Goal: Task Accomplishment & Management: Use online tool/utility

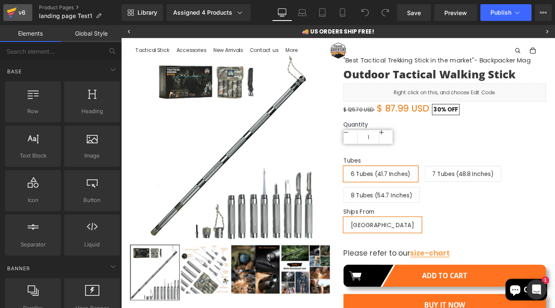
click at [19, 13] on div "v6" at bounding box center [22, 12] width 10 height 11
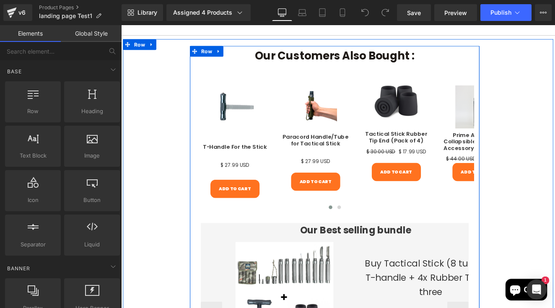
scroll to position [608, 0]
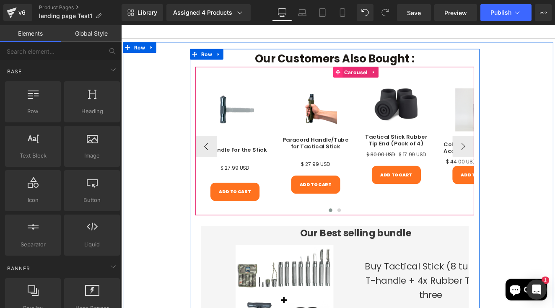
click at [369, 74] on span at bounding box center [374, 80] width 11 height 13
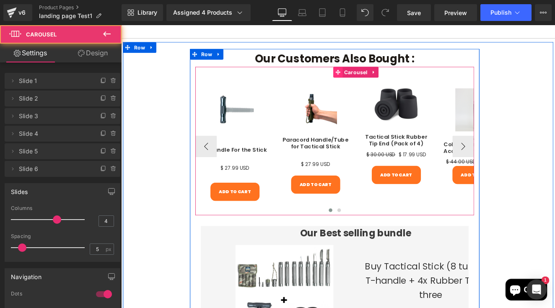
click at [371, 77] on icon at bounding box center [374, 80] width 6 height 6
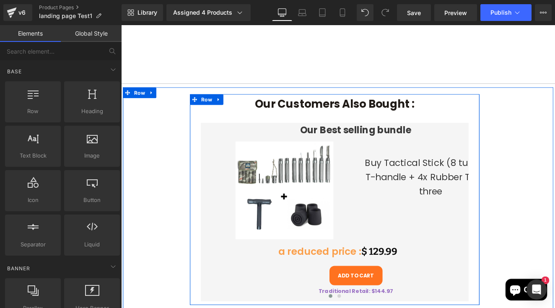
scroll to position [552, 0]
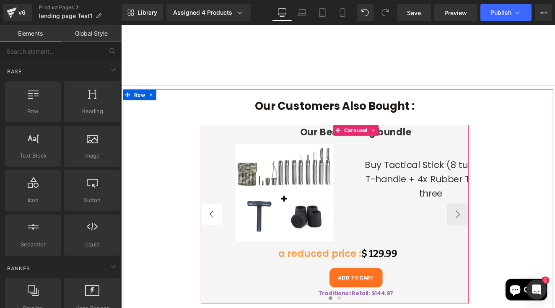
click at [214, 234] on button "‹" at bounding box center [226, 246] width 25 height 25
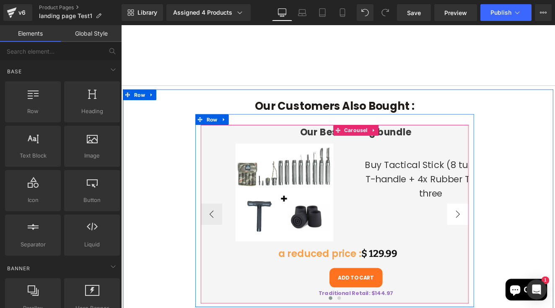
click at [527, 234] on button "›" at bounding box center [514, 246] width 25 height 25
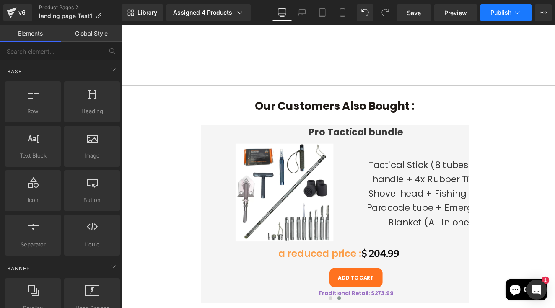
click at [501, 18] on button "Publish" at bounding box center [505, 12] width 51 height 17
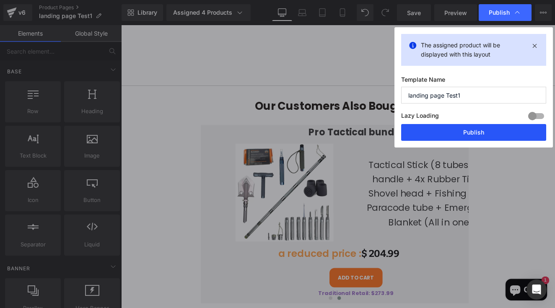
drag, startPoint x: 453, startPoint y: 138, endPoint x: 388, endPoint y: 132, distance: 65.2
click at [453, 138] on button "Publish" at bounding box center [473, 132] width 145 height 17
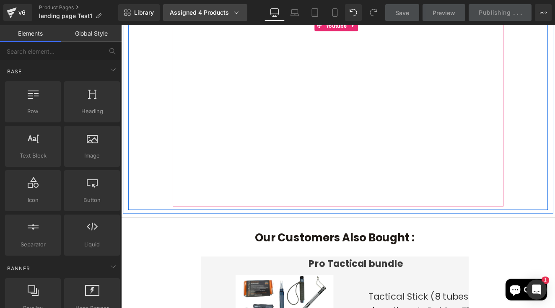
scroll to position [389, 0]
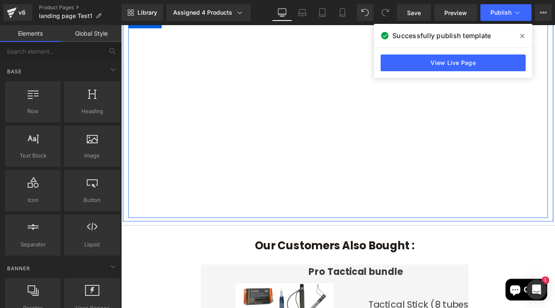
click at [523, 37] on icon at bounding box center [522, 36] width 4 height 7
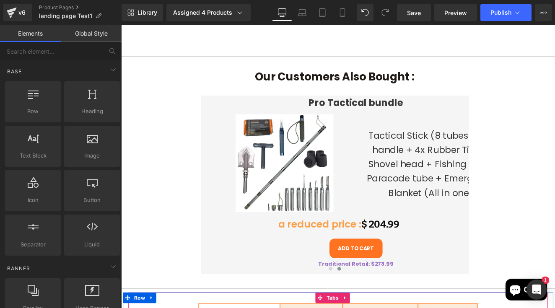
scroll to position [563, 0]
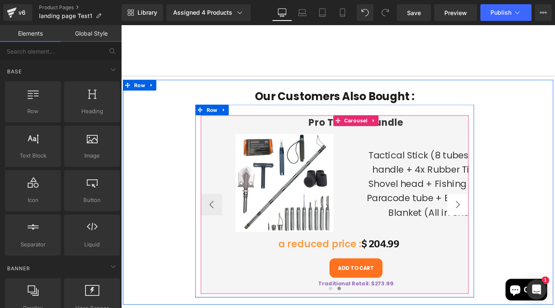
click at [527, 223] on button "›" at bounding box center [514, 235] width 25 height 25
click at [214, 223] on button "‹" at bounding box center [226, 235] width 25 height 25
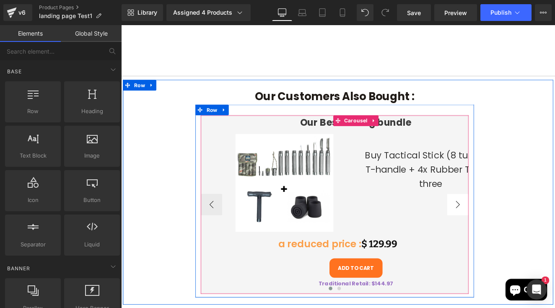
click at [527, 223] on button "›" at bounding box center [514, 235] width 25 height 25
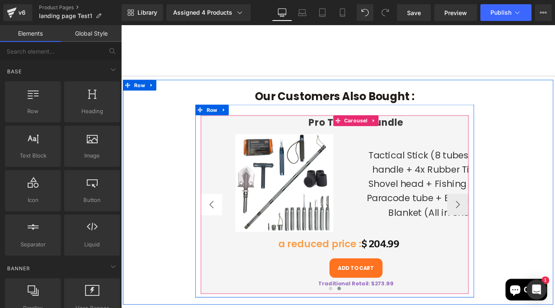
click at [214, 223] on button "‹" at bounding box center [226, 235] width 25 height 25
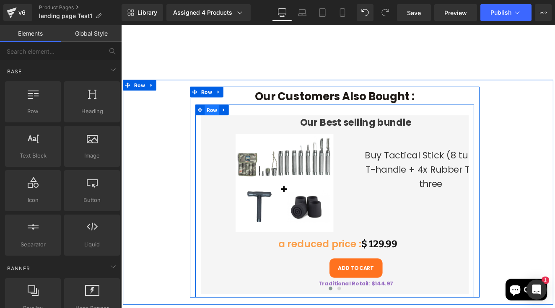
click at [219, 118] on span "Row" at bounding box center [227, 124] width 17 height 13
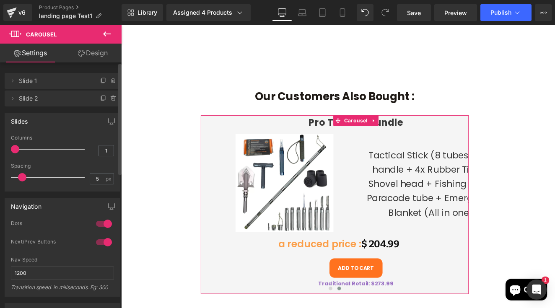
click at [37, 78] on span "Slide 1" at bounding box center [54, 81] width 70 height 16
click at [11, 82] on icon at bounding box center [12, 81] width 7 height 7
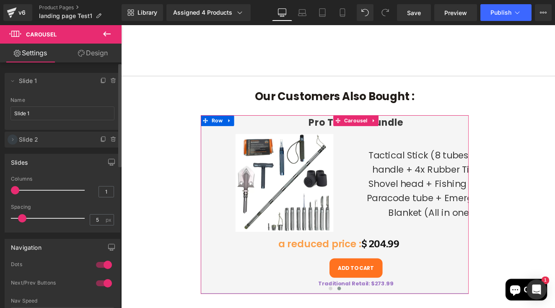
click at [15, 141] on icon at bounding box center [12, 139] width 7 height 7
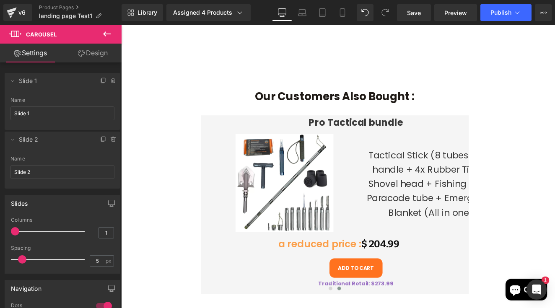
scroll to position [0, 0]
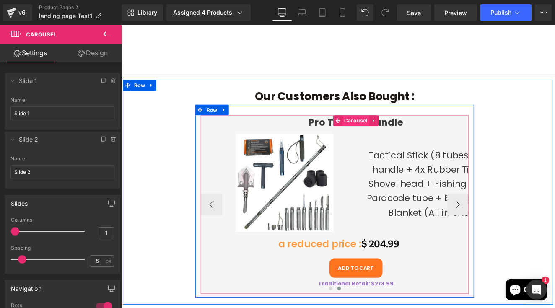
click at [380, 131] on span "Carousel" at bounding box center [395, 137] width 31 height 13
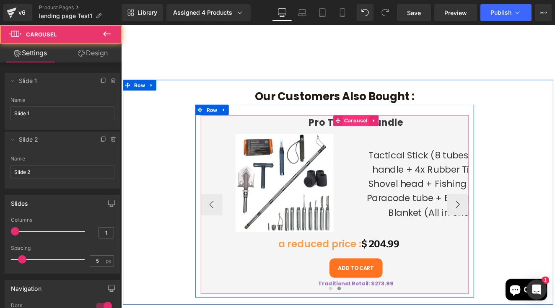
click at [380, 131] on span "Carousel" at bounding box center [395, 137] width 31 height 13
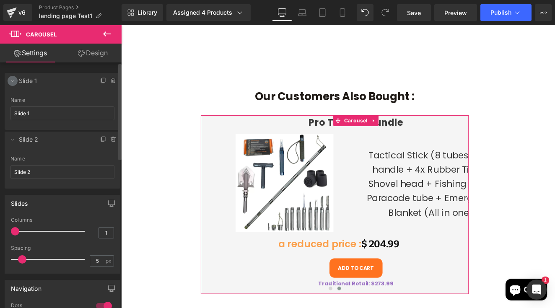
click at [11, 81] on icon at bounding box center [12, 81] width 7 height 7
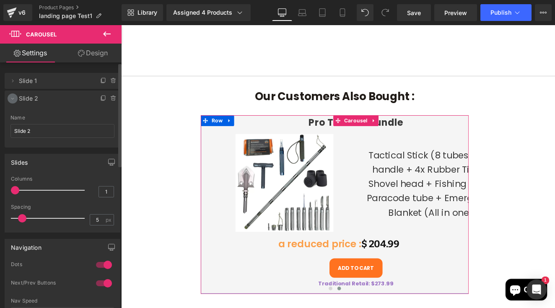
click at [11, 100] on icon at bounding box center [12, 98] width 7 height 7
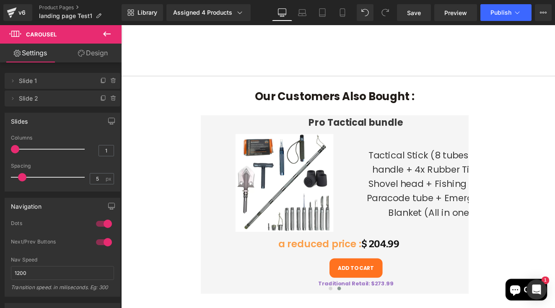
click at [104, 31] on icon at bounding box center [107, 34] width 10 height 10
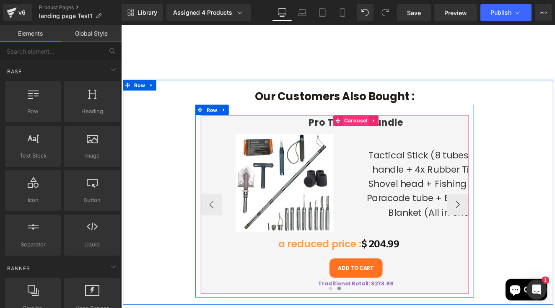
click at [380, 131] on span "Carousel" at bounding box center [395, 137] width 31 height 13
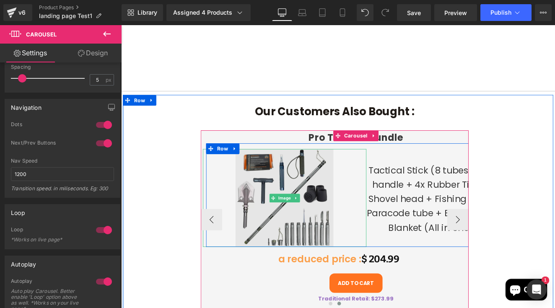
scroll to position [543, 0]
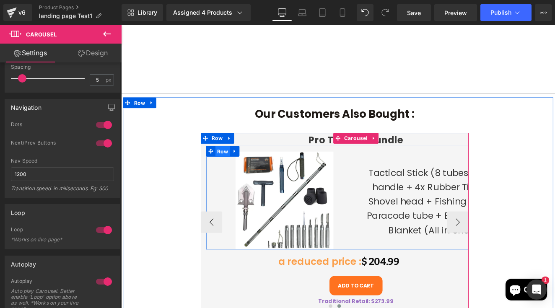
click at [231, 167] on span "Row" at bounding box center [239, 173] width 17 height 13
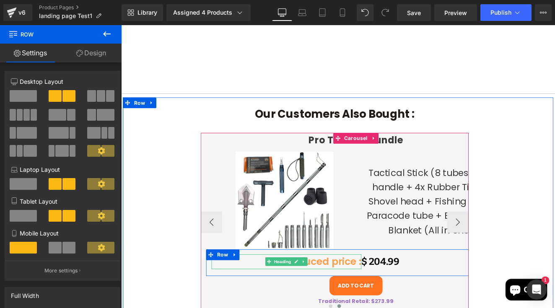
scroll to position [546, 0]
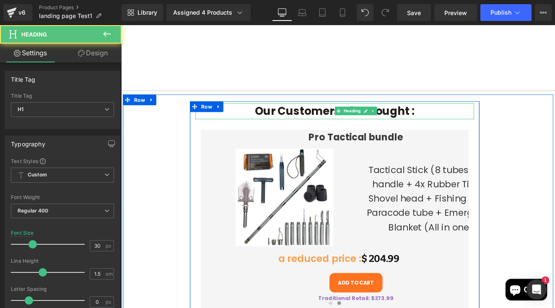
click at [234, 117] on h1 "Our Customers Also Bought :" at bounding box center [371, 126] width 326 height 19
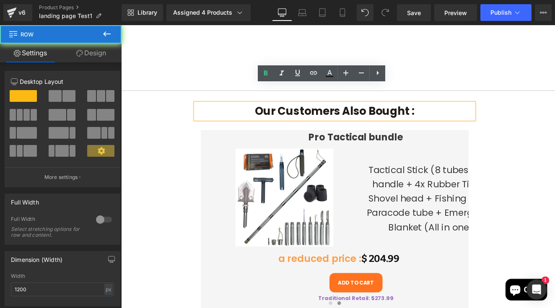
click at [202, 122] on div "Our Customers Also Bought : Heading" at bounding box center [371, 237] width 338 height 246
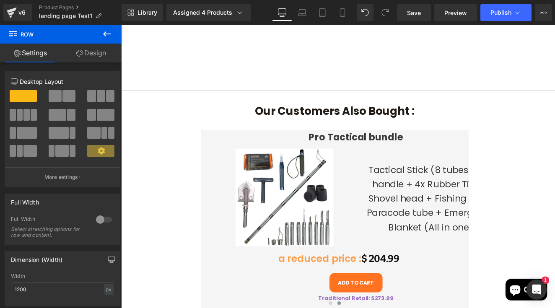
click at [202, 114] on div "Our Customers Also Bought : Heading" at bounding box center [371, 237] width 338 height 246
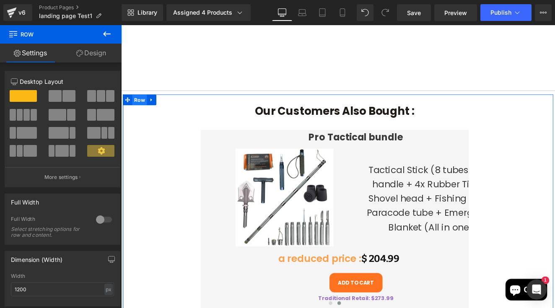
click at [138, 106] on span "Row" at bounding box center [142, 112] width 17 height 13
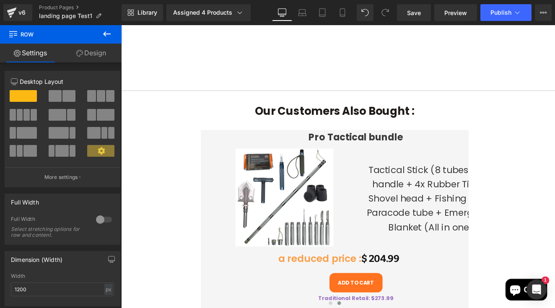
click at [103, 38] on icon at bounding box center [107, 34] width 10 height 10
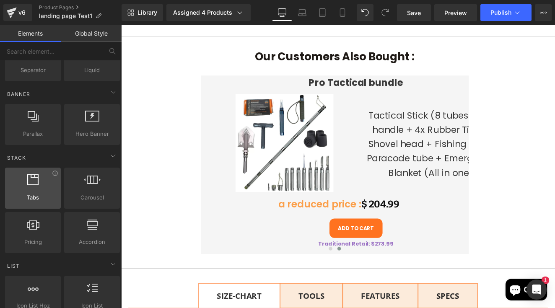
scroll to position [176, 0]
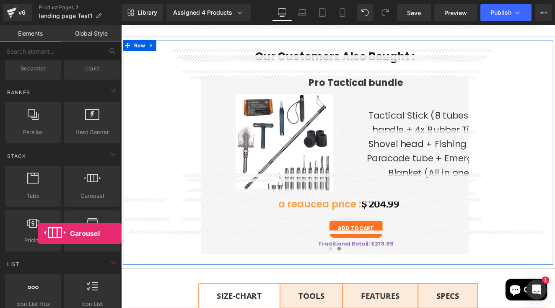
drag, startPoint x: 81, startPoint y: 196, endPoint x: 37, endPoint y: 145, distance: 67.2
click at [37, 253] on div "Stack Tabs tabs, vertical, horizontal, accordions Carousel carousels, slideshow…" at bounding box center [62, 285] width 118 height 64
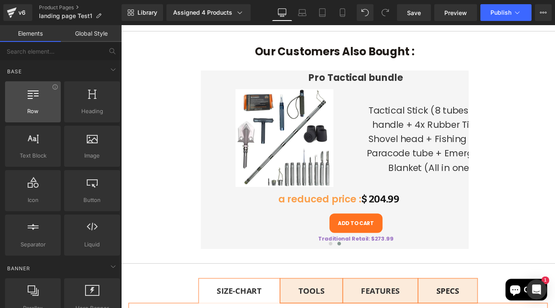
scroll to position [0, 0]
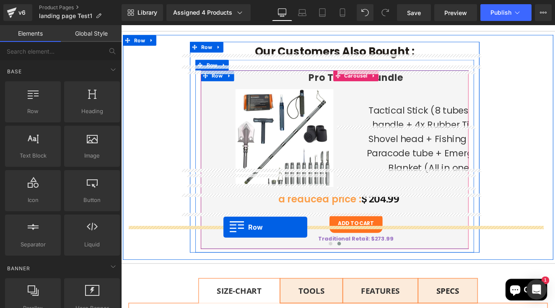
drag, startPoint x: 161, startPoint y: 137, endPoint x: 241, endPoint y: 262, distance: 148.1
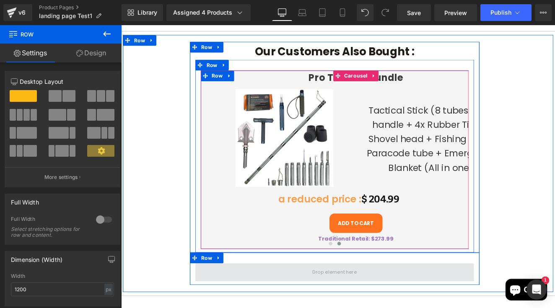
click at [313, 304] on span at bounding box center [371, 314] width 326 height 21
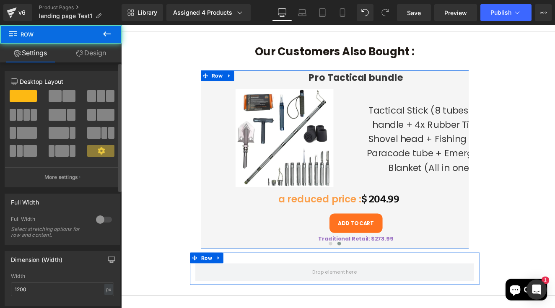
click at [64, 93] on span at bounding box center [68, 96] width 13 height 12
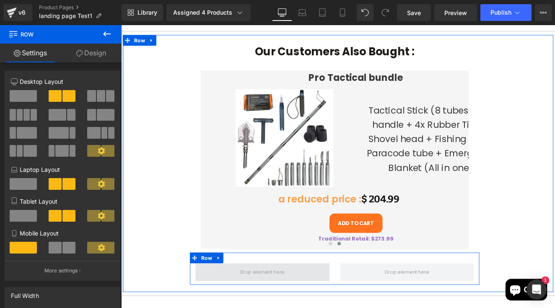
click at [291, 304] on span at bounding box center [286, 314] width 157 height 21
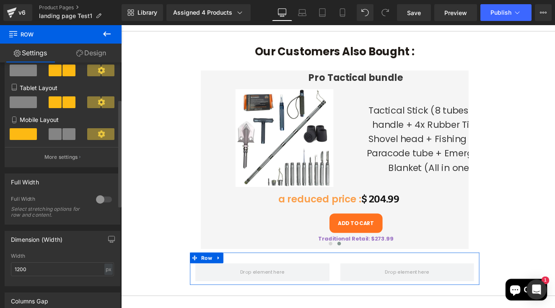
scroll to position [119, 0]
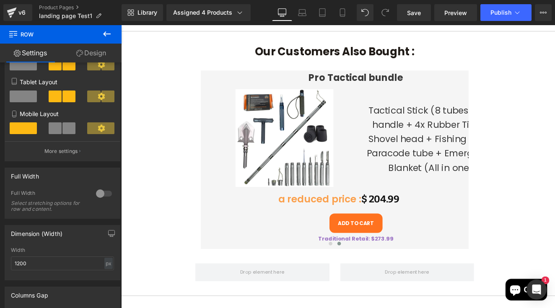
click at [107, 39] on icon at bounding box center [107, 34] width 10 height 10
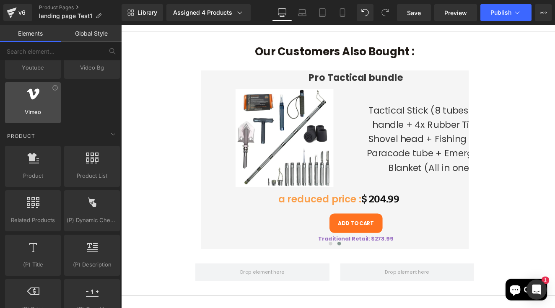
scroll to position [606, 0]
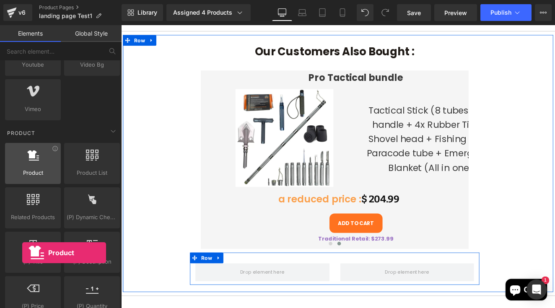
drag, startPoint x: 37, startPoint y: 166, endPoint x: 22, endPoint y: 164, distance: 14.9
click at [22, 164] on div at bounding box center [33, 159] width 51 height 19
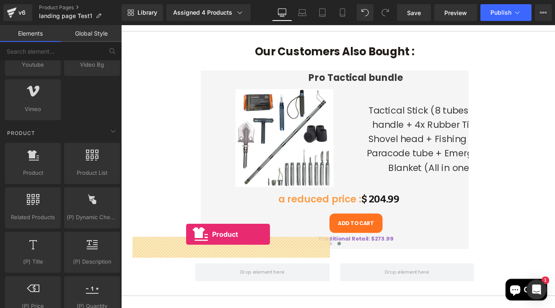
drag, startPoint x: 161, startPoint y: 200, endPoint x: 197, endPoint y: 269, distance: 78.0
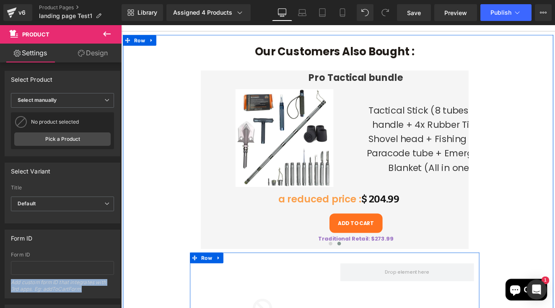
drag, startPoint x: 202, startPoint y: 206, endPoint x: 316, endPoint y: 280, distance: 136.1
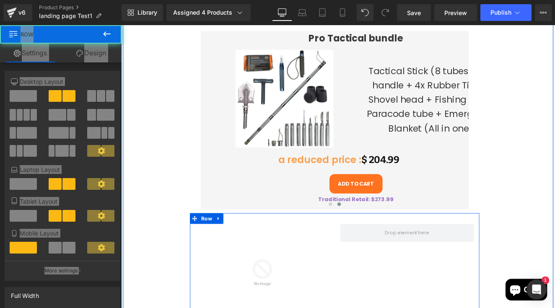
scroll to position [756, 0]
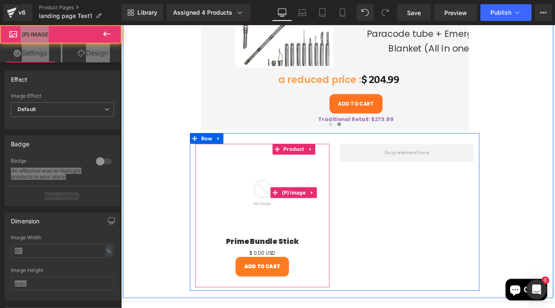
click at [355, 181] on div "Sale Off" at bounding box center [286, 220] width 148 height 89
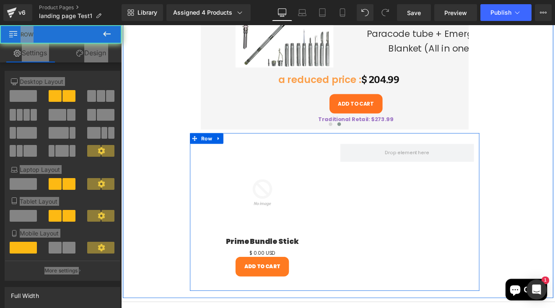
click at [368, 164] on div "Sale Off (P) Image Prime Bundle Stick (P) Title $ 0 USD $ 0.00 USD (P) Price Ad…" at bounding box center [286, 248] width 169 height 168
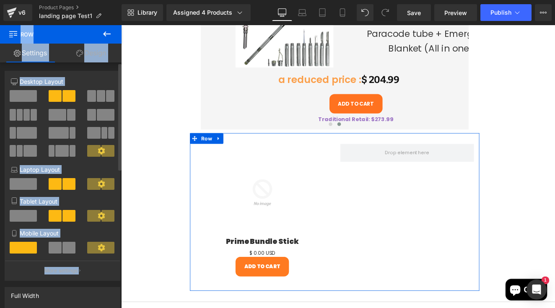
click at [53, 168] on p "Laptop Layout" at bounding box center [62, 169] width 103 height 9
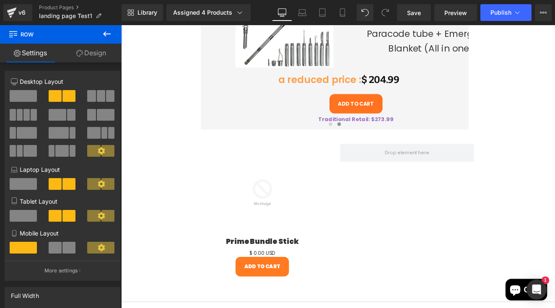
click at [106, 31] on icon at bounding box center [107, 34] width 10 height 10
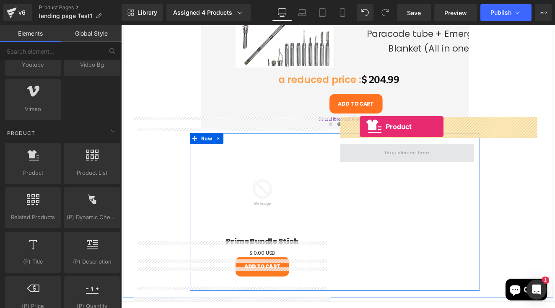
drag, startPoint x: 158, startPoint y: 194, endPoint x: 400, endPoint y: 144, distance: 247.1
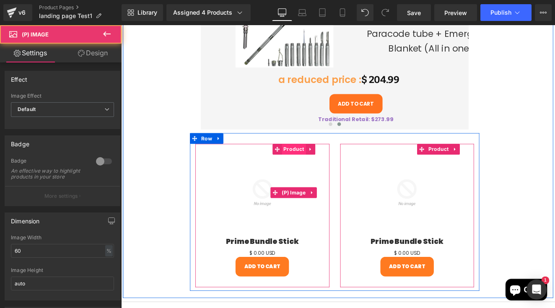
drag, startPoint x: 231, startPoint y: 159, endPoint x: 244, endPoint y: 140, distance: 22.6
click at [242, 176] on img at bounding box center [286, 220] width 89 height 89
click at [309, 164] on span "Product" at bounding box center [323, 170] width 28 height 13
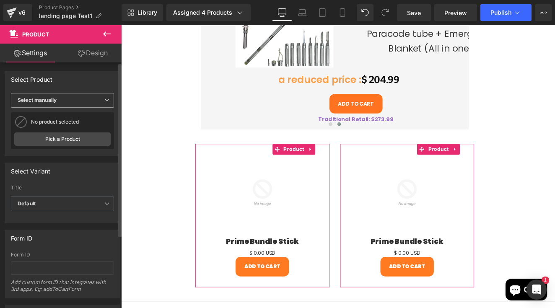
click at [60, 100] on span "Select manually" at bounding box center [62, 100] width 103 height 15
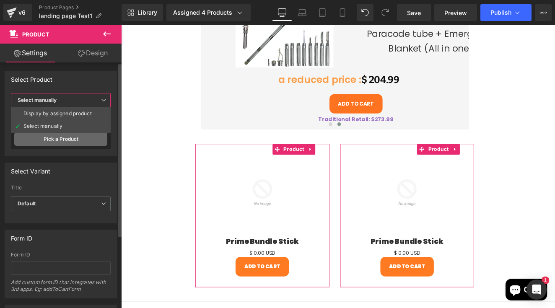
click at [63, 138] on link "Pick a Product" at bounding box center [60, 138] width 93 height 13
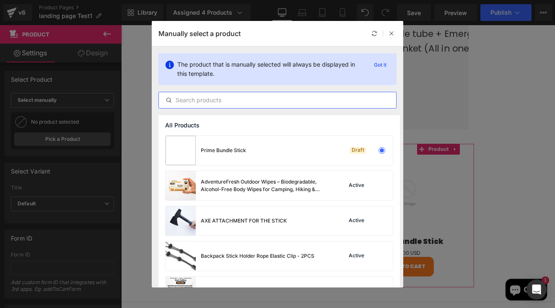
click at [222, 100] on input "text" at bounding box center [277, 100] width 237 height 10
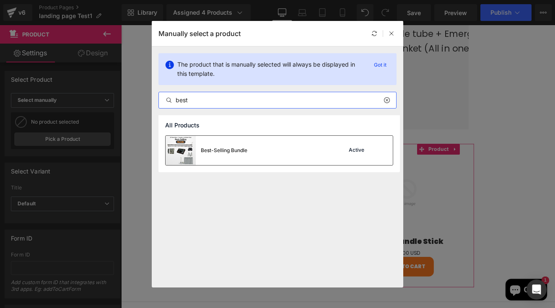
type input "best"
click at [232, 148] on div "Best-Selling Bundle" at bounding box center [224, 151] width 47 height 8
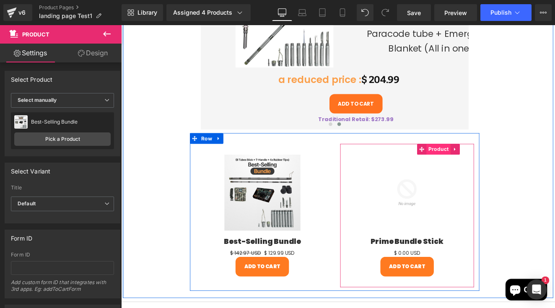
click at [488, 164] on span "Product" at bounding box center [492, 170] width 28 height 13
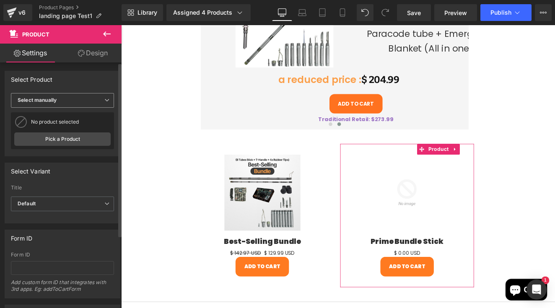
click at [65, 100] on span "Select manually" at bounding box center [62, 100] width 103 height 15
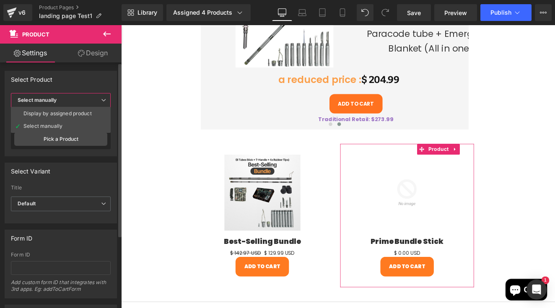
click at [80, 96] on span "Select manually" at bounding box center [61, 100] width 100 height 15
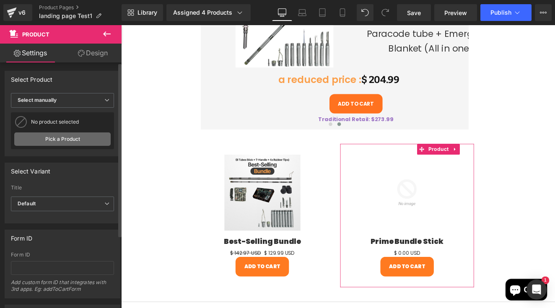
click at [54, 136] on link "Pick a Product" at bounding box center [62, 138] width 96 height 13
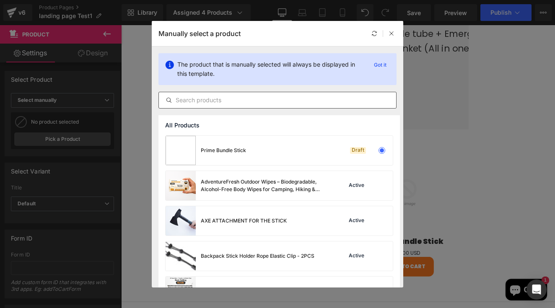
click at [236, 106] on div at bounding box center [277, 100] width 238 height 17
click at [228, 96] on input "text" at bounding box center [277, 100] width 237 height 10
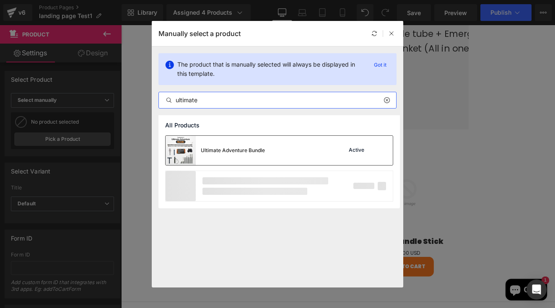
type input "ultimate"
click at [214, 155] on div "Ultimate Adventure Bundle" at bounding box center [215, 150] width 99 height 29
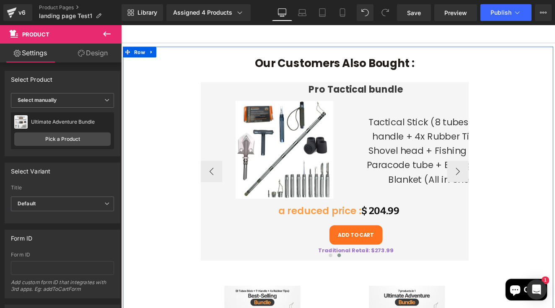
scroll to position [595, 0]
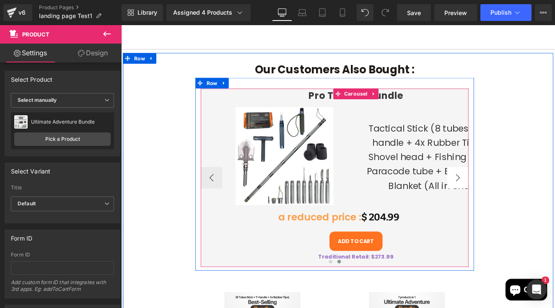
click at [527, 191] on button "›" at bounding box center [514, 203] width 25 height 25
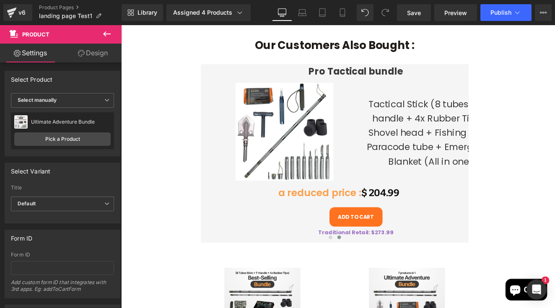
scroll to position [620, 0]
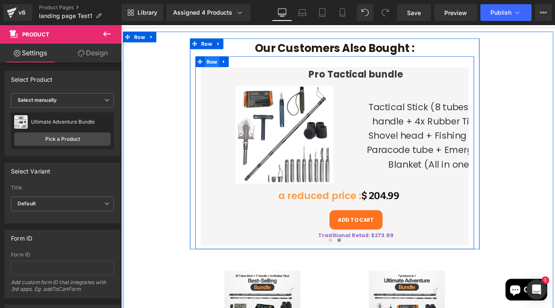
click at [219, 62] on span "Row" at bounding box center [227, 68] width 17 height 13
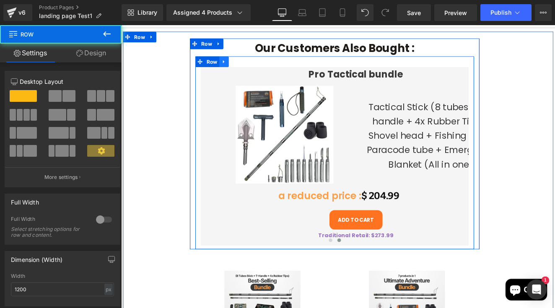
click at [238, 65] on icon at bounding box center [241, 68] width 6 height 6
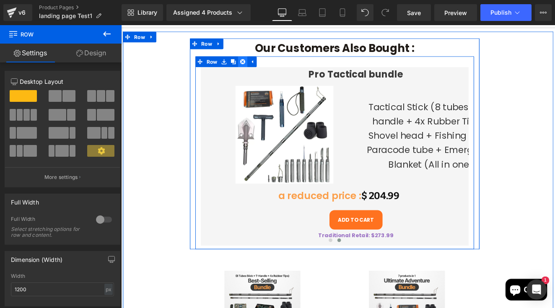
click at [260, 65] on icon at bounding box center [263, 68] width 6 height 6
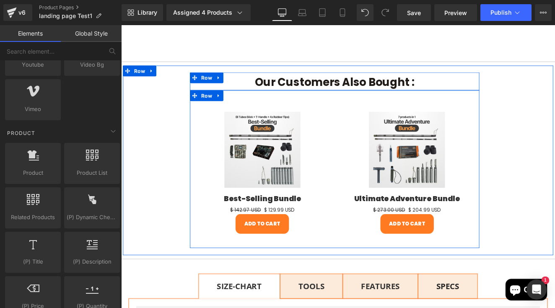
scroll to position [579, 0]
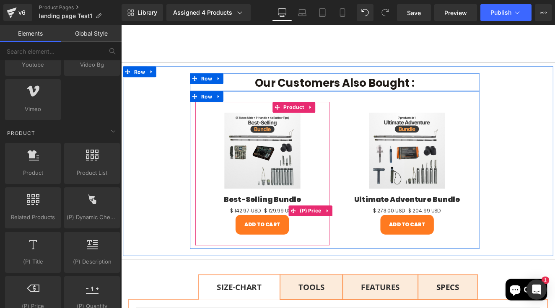
click at [328, 249] on span "(P) Price" at bounding box center [342, 242] width 29 height 13
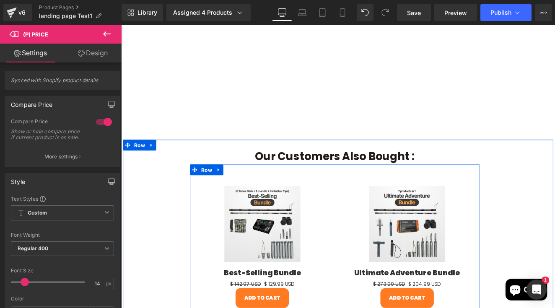
scroll to position [494, 0]
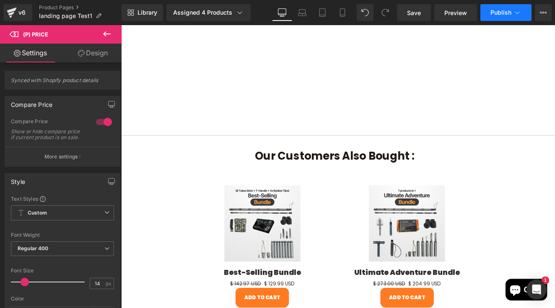
click at [502, 18] on button "Publish" at bounding box center [505, 12] width 51 height 17
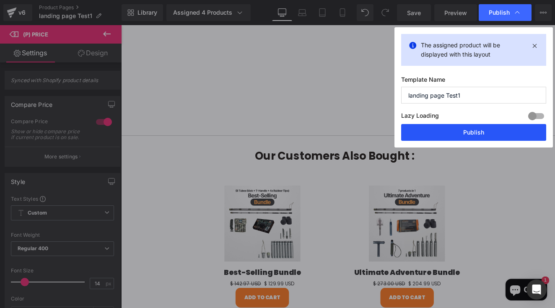
click at [452, 136] on button "Publish" at bounding box center [473, 132] width 145 height 17
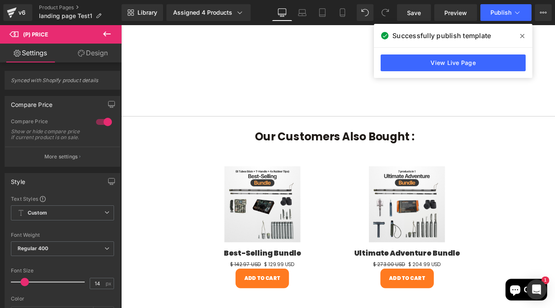
scroll to position [474, 0]
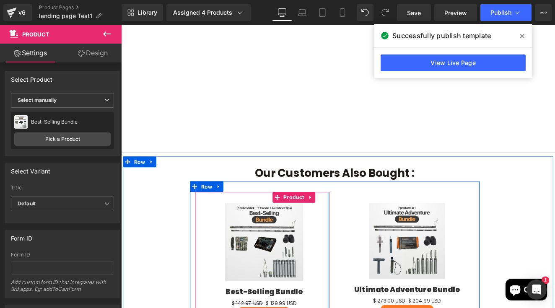
drag, startPoint x: 362, startPoint y: 218, endPoint x: 439, endPoint y: 246, distance: 82.1
click at [439, 246] on div "Sale Off (P) Image Best-Selling Bundle (P) Title $ 142.97 USD $ 129.99 USD (P) …" at bounding box center [371, 300] width 338 height 187
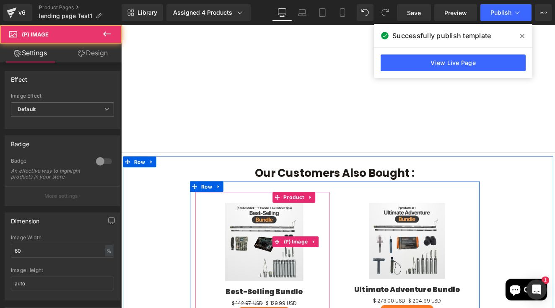
click at [342, 270] on div "Sale Off" at bounding box center [288, 278] width 153 height 91
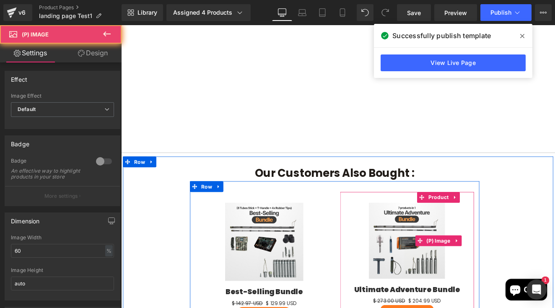
click at [387, 258] on div "Sale Off" at bounding box center [455, 277] width 148 height 89
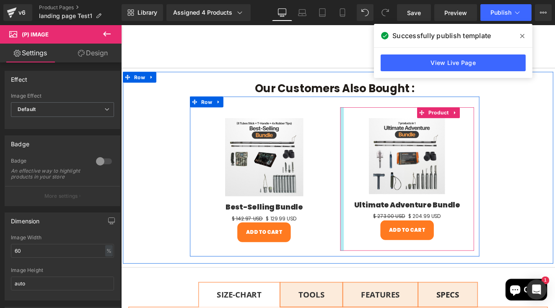
scroll to position [580, 0]
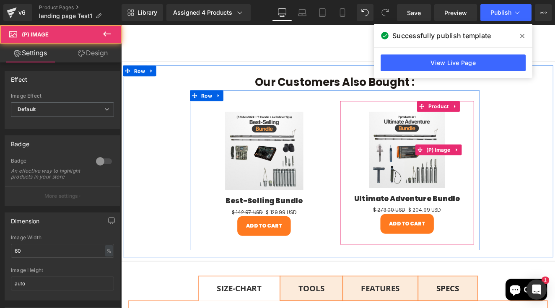
click at [530, 172] on div "Sale Off" at bounding box center [455, 171] width 148 height 89
click at [530, 167] on div "Sale Off" at bounding box center [455, 171] width 148 height 89
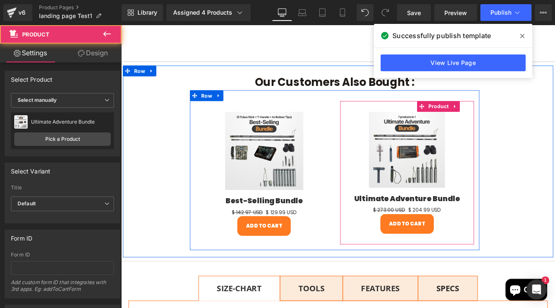
click at [534, 167] on div "Sale Off (P) Image Ultimate Adventure Bundle (P) Title $ 273.00 USD $ 204.99 US…" at bounding box center [455, 198] width 157 height 168
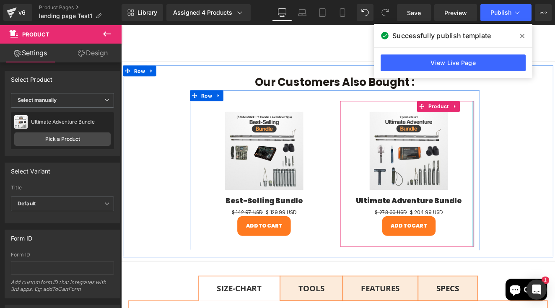
drag, startPoint x: 605, startPoint y: 165, endPoint x: 657, endPoint y: 231, distance: 84.4
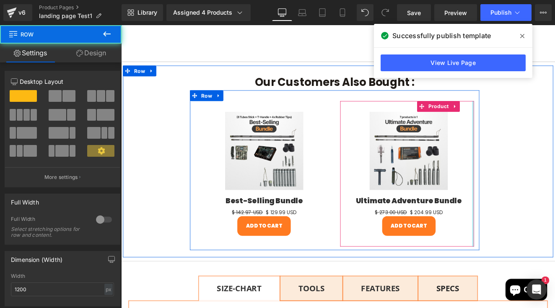
click at [546, 288] on div "Our Customers Also Bought : Heading Row Sale Off (P) Image Best-Selling Bundle …" at bounding box center [370, 184] width 351 height 208
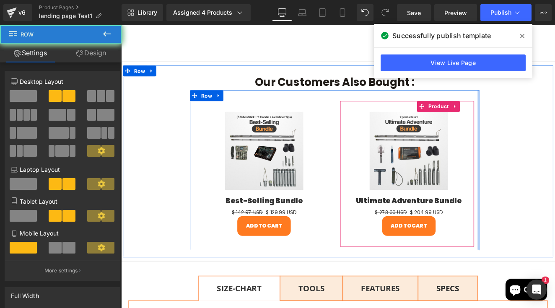
click at [540, 282] on div at bounding box center [539, 194] width 2 height 187
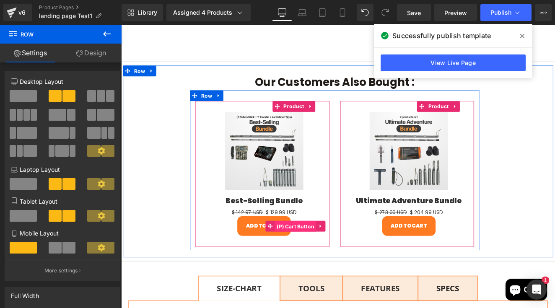
click at [301, 267] on span "(P) Cart Button" at bounding box center [325, 260] width 48 height 13
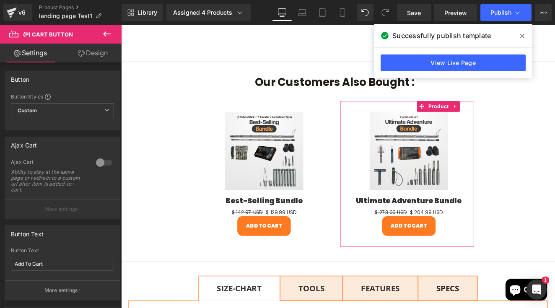
click at [89, 57] on link "Design" at bounding box center [92, 53] width 61 height 19
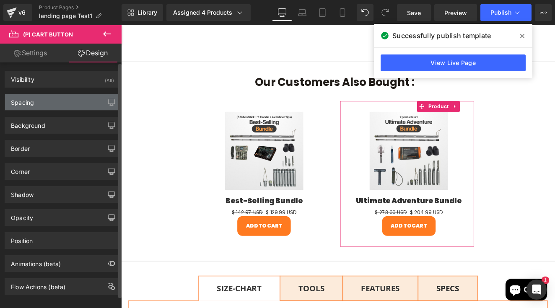
click at [48, 100] on div "Spacing" at bounding box center [62, 102] width 115 height 16
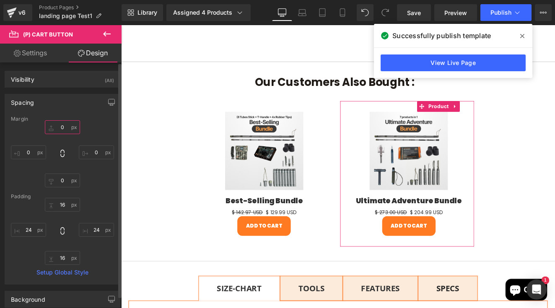
click at [58, 128] on input "0" at bounding box center [62, 127] width 35 height 14
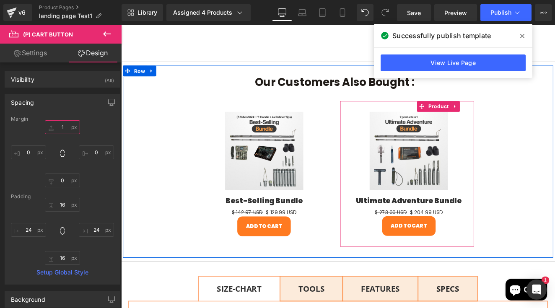
type input "12"
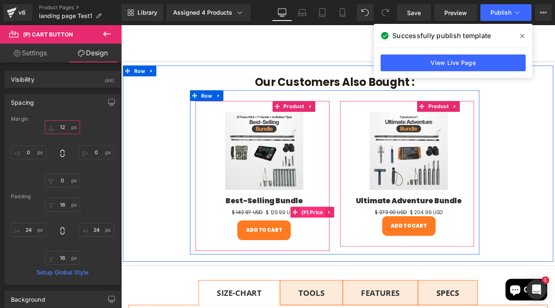
click at [330, 250] on span "(P) Price" at bounding box center [344, 244] width 29 height 13
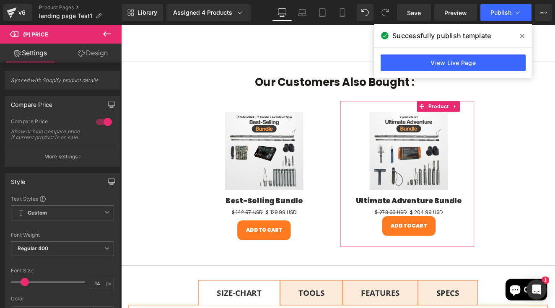
click at [92, 58] on link "Design" at bounding box center [92, 53] width 61 height 19
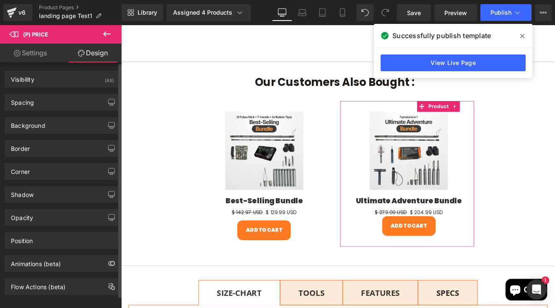
click at [58, 110] on div "Spacing Margin 0 0 0 0 Padding 0 0 0 0 Setup Global Style" at bounding box center [63, 102] width 116 height 17
click at [56, 106] on div "Spacing" at bounding box center [62, 102] width 115 height 16
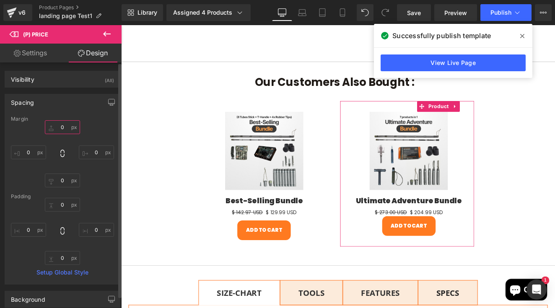
click at [58, 126] on input "0" at bounding box center [62, 127] width 35 height 14
click at [60, 129] on input "0" at bounding box center [62, 127] width 35 height 14
drag, startPoint x: 62, startPoint y: 127, endPoint x: 55, endPoint y: 127, distance: 7.5
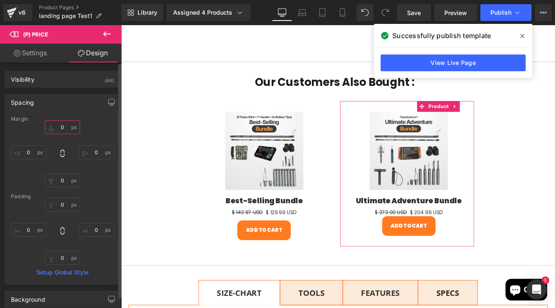
click at [55, 127] on input "0" at bounding box center [62, 127] width 35 height 14
click at [62, 128] on input "0" at bounding box center [62, 127] width 35 height 14
click at [61, 127] on input "0" at bounding box center [62, 127] width 35 height 14
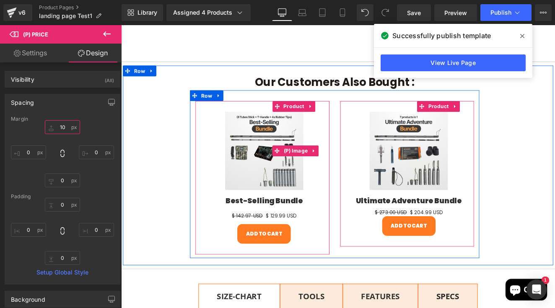
type input "1"
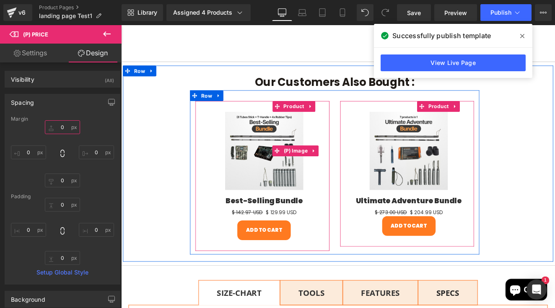
type input "8"
type input "10"
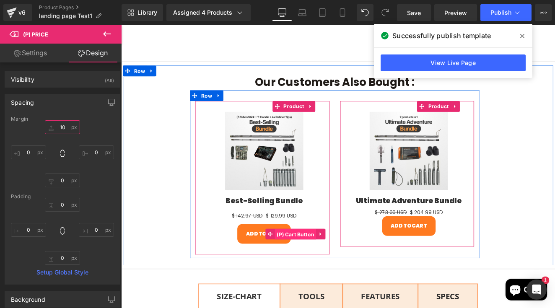
click at [301, 276] on span "(P) Cart Button" at bounding box center [325, 270] width 48 height 13
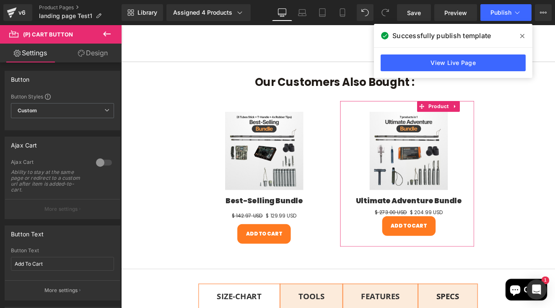
click at [97, 54] on link "Design" at bounding box center [92, 53] width 61 height 19
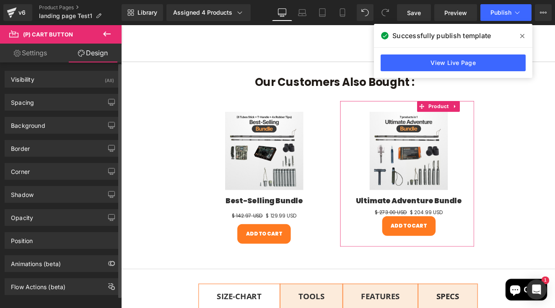
click at [44, 110] on div "Spacing Margin 12 0 0 0 Padding 16 24 16 24 Setup Global Style" at bounding box center [63, 102] width 116 height 17
click at [44, 108] on div "Spacing" at bounding box center [62, 102] width 115 height 16
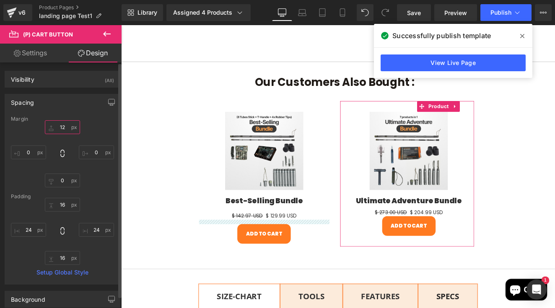
click at [68, 129] on input "12" at bounding box center [62, 127] width 35 height 14
click at [59, 127] on input "12" at bounding box center [62, 127] width 35 height 14
click at [62, 128] on input "12" at bounding box center [62, 127] width 35 height 14
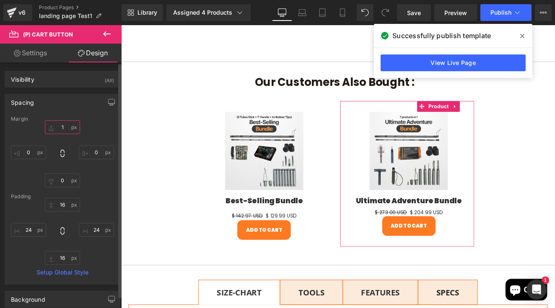
type input "10"
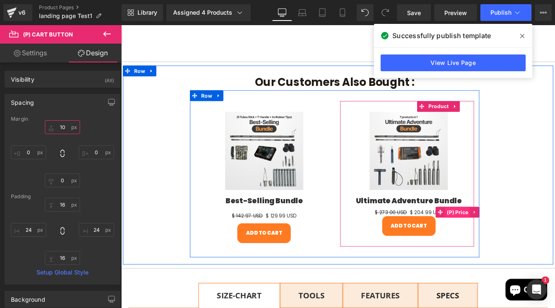
click at [507, 251] on span "(P) Price" at bounding box center [514, 244] width 29 height 13
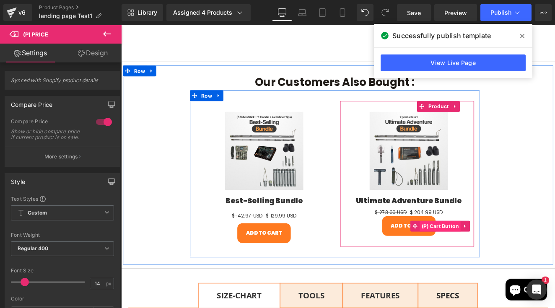
click at [497, 267] on span "(P) Cart Button" at bounding box center [494, 260] width 48 height 13
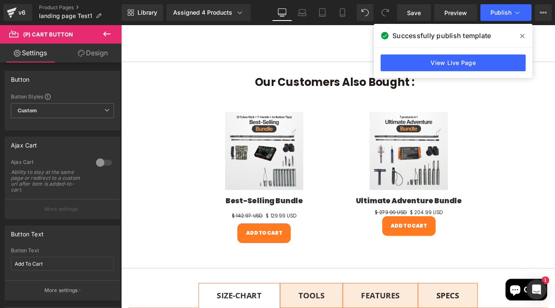
click at [93, 60] on link "Design" at bounding box center [92, 53] width 61 height 19
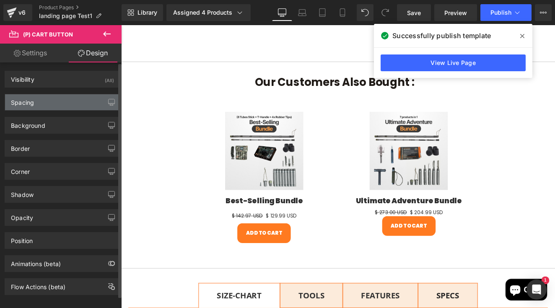
click at [56, 102] on div "Spacing" at bounding box center [62, 102] width 115 height 16
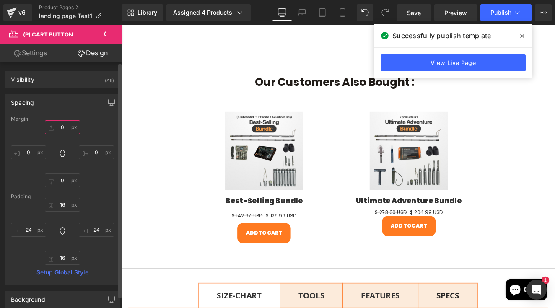
click at [60, 129] on input "0" at bounding box center [62, 127] width 35 height 14
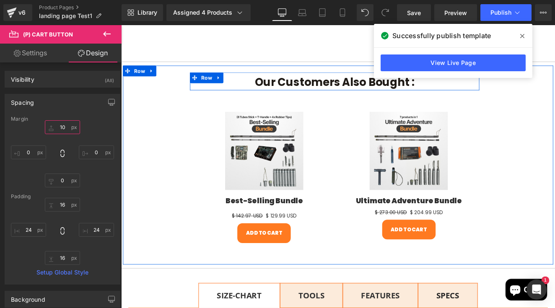
type input "10"
click at [521, 36] on icon at bounding box center [522, 36] width 4 height 7
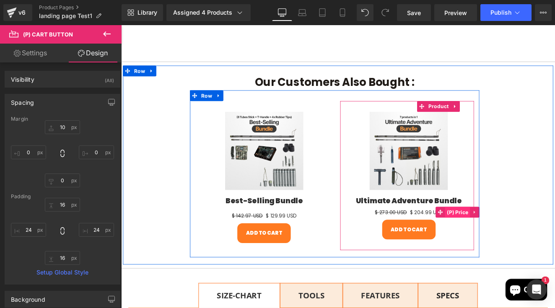
click at [508, 250] on span "(P) Price" at bounding box center [514, 244] width 29 height 13
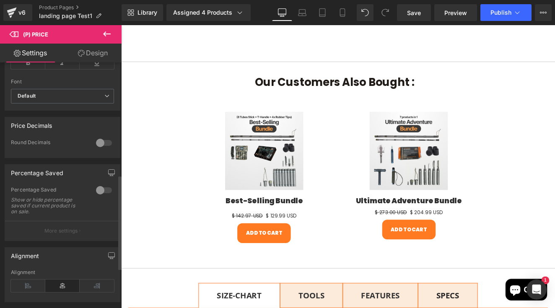
scroll to position [295, 0]
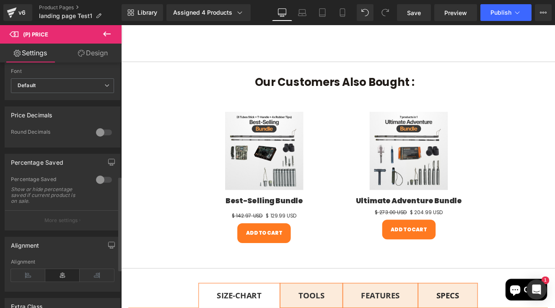
click at [103, 187] on div at bounding box center [104, 179] width 20 height 13
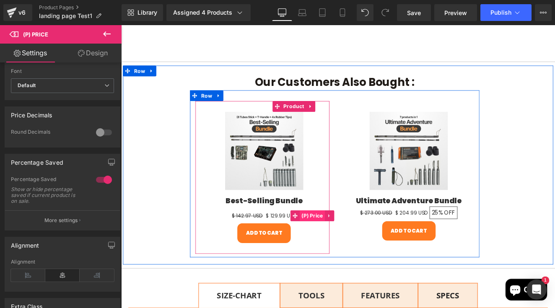
click at [330, 254] on span "(P) Price" at bounding box center [344, 248] width 29 height 13
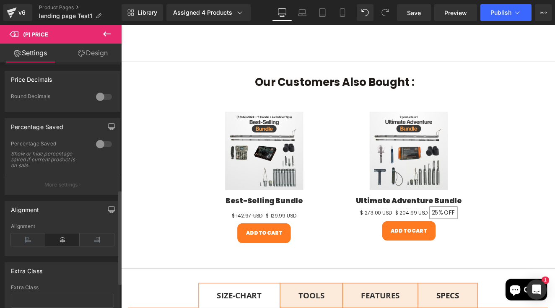
scroll to position [332, 0]
click at [99, 148] on div at bounding box center [104, 142] width 20 height 13
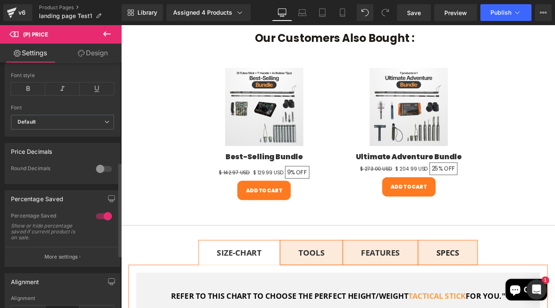
scroll to position [275, 0]
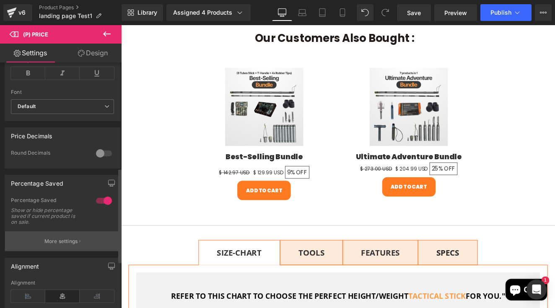
click at [73, 245] on p "More settings" at bounding box center [61, 242] width 34 height 8
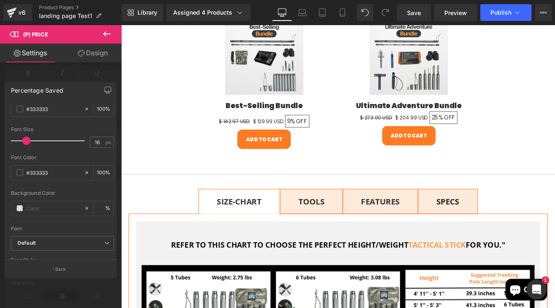
scroll to position [684, 0]
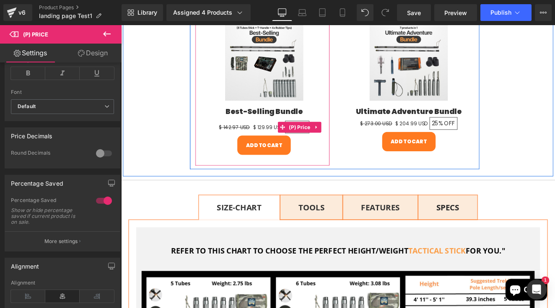
click at [326, 149] on span "OFF" at bounding box center [332, 145] width 13 height 10
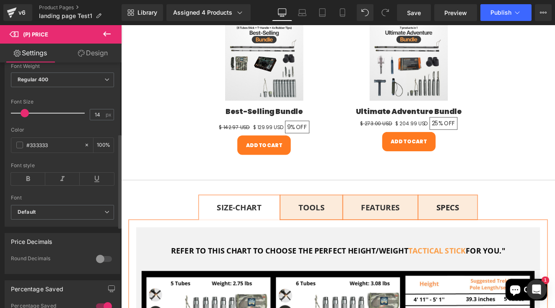
scroll to position [267, 0]
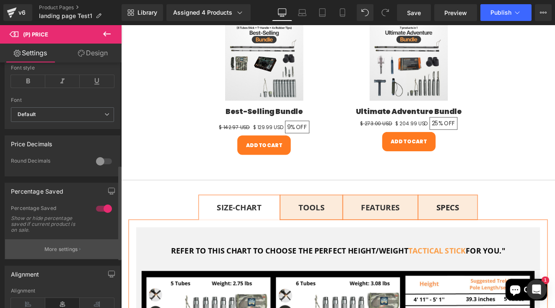
click at [70, 259] on button "More settings" at bounding box center [62, 249] width 115 height 20
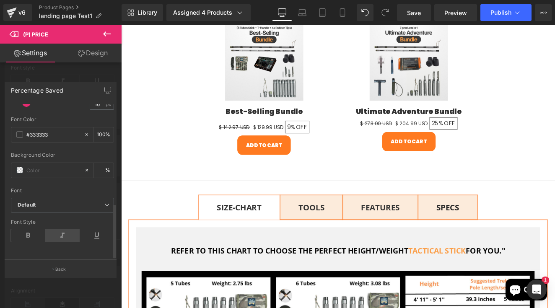
scroll to position [279, 0]
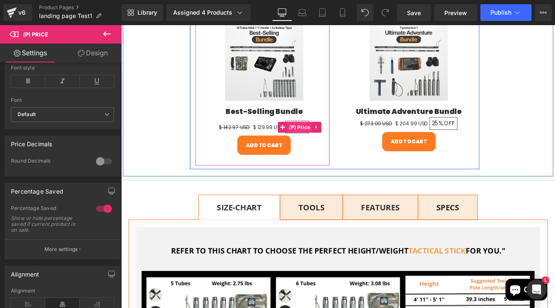
click at [315, 151] on span "(P) Price" at bounding box center [329, 144] width 29 height 13
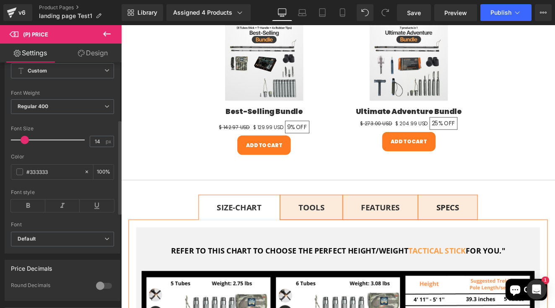
scroll to position [131, 0]
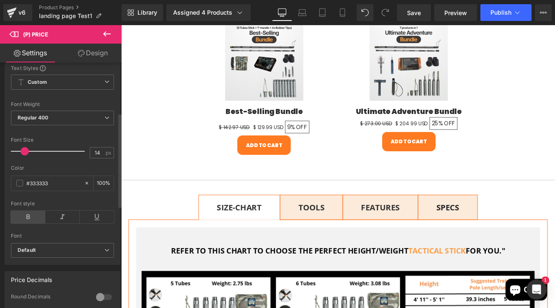
click at [33, 223] on icon at bounding box center [28, 217] width 34 height 13
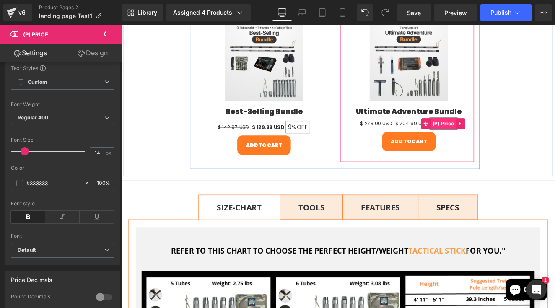
click at [498, 147] on span "(P) Price" at bounding box center [497, 140] width 29 height 13
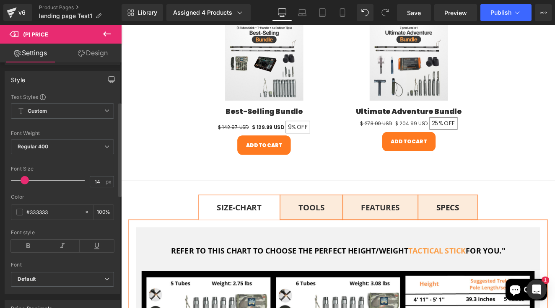
scroll to position [127, 0]
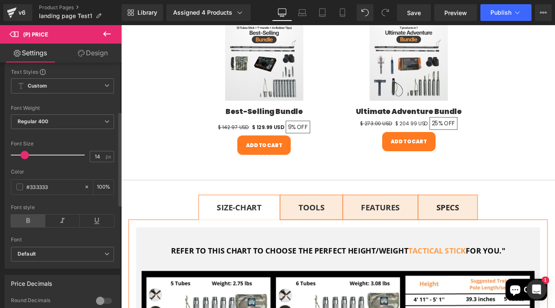
click at [30, 226] on icon at bounding box center [28, 221] width 34 height 13
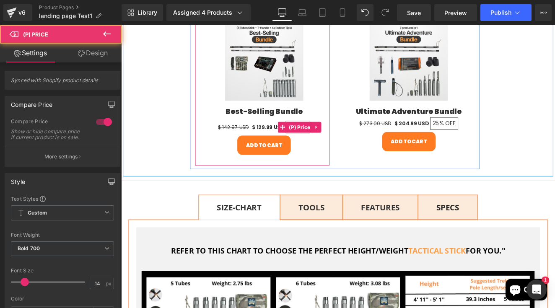
click at [326, 149] on span "OFF" at bounding box center [332, 145] width 13 height 10
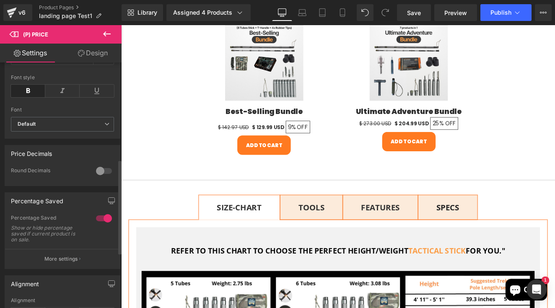
scroll to position [258, 0]
click at [47, 268] on button "More settings" at bounding box center [62, 258] width 115 height 20
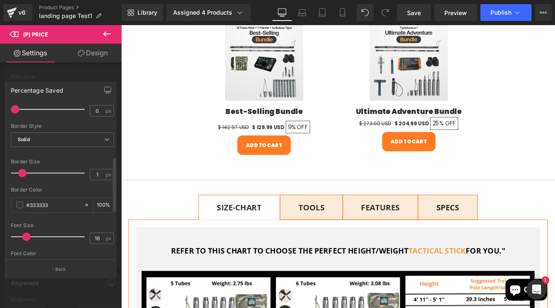
scroll to position [165, 0]
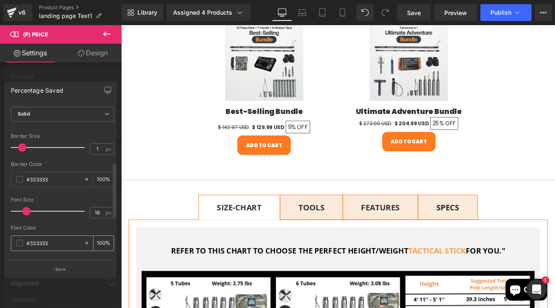
click at [22, 245] on span at bounding box center [19, 243] width 7 height 7
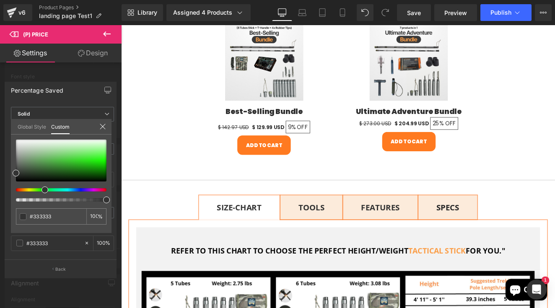
click at [41, 191] on div at bounding box center [58, 189] width 91 height 3
click at [80, 155] on div at bounding box center [61, 161] width 91 height 42
click at [92, 157] on div at bounding box center [61, 161] width 91 height 42
click at [94, 168] on div at bounding box center [61, 161] width 91 height 42
click at [102, 166] on div at bounding box center [61, 161] width 91 height 42
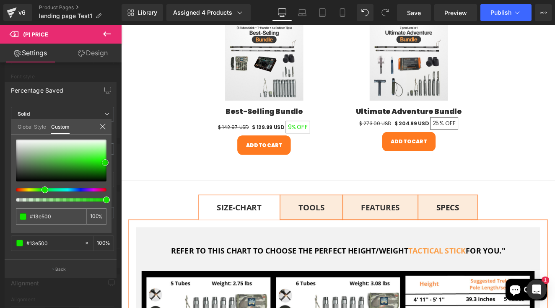
click at [105, 163] on div at bounding box center [61, 161] width 91 height 42
click at [104, 157] on div at bounding box center [61, 161] width 91 height 42
click at [101, 152] on div at bounding box center [61, 161] width 91 height 42
click at [72, 161] on div at bounding box center [61, 161] width 91 height 42
click at [70, 166] on div at bounding box center [61, 161] width 91 height 42
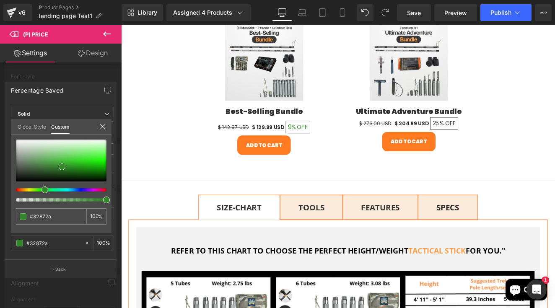
click at [62, 167] on div at bounding box center [61, 161] width 91 height 42
click at [76, 169] on div at bounding box center [61, 161] width 91 height 42
click at [53, 160] on div at bounding box center [61, 161] width 91 height 42
click at [62, 159] on div at bounding box center [61, 161] width 91 height 42
click at [67, 155] on div at bounding box center [61, 161] width 91 height 42
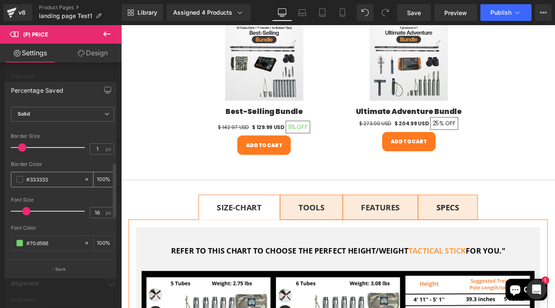
click at [19, 181] on span at bounding box center [19, 179] width 7 height 7
click at [30, 239] on input "#333333" at bounding box center [53, 242] width 54 height 9
click at [34, 244] on input "#333333" at bounding box center [53, 242] width 54 height 9
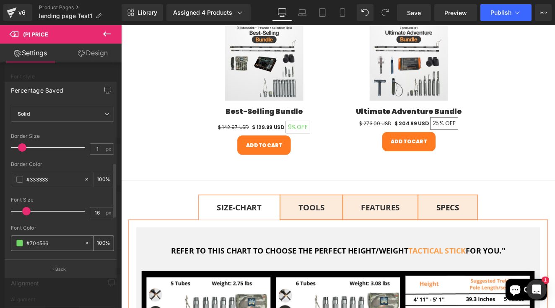
click at [34, 244] on input "#333333" at bounding box center [53, 242] width 54 height 9
type input "#70d566"
click at [36, 181] on input "#333333" at bounding box center [53, 179] width 54 height 9
click at [18, 183] on div "#333333" at bounding box center [47, 179] width 73 height 15
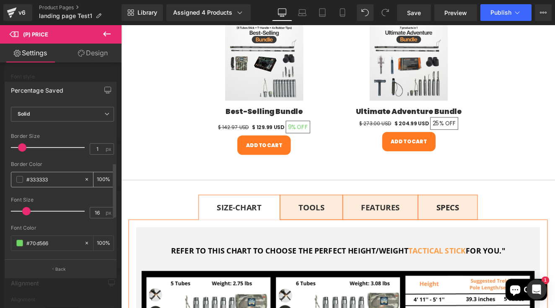
click at [18, 183] on div "#333333" at bounding box center [47, 179] width 73 height 15
click at [30, 181] on input "#333333" at bounding box center [53, 179] width 54 height 9
paste input "70d566"
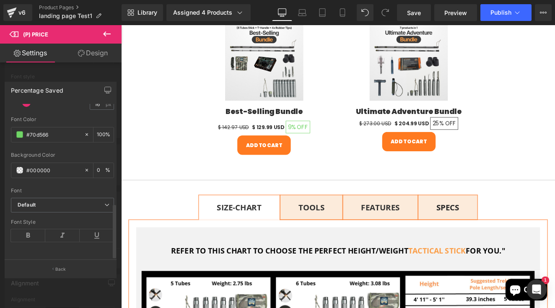
scroll to position [279, 0]
type input "#70d566"
click at [30, 229] on icon at bounding box center [28, 235] width 34 height 13
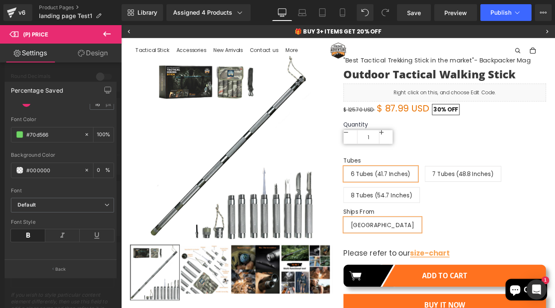
scroll to position [0, 0]
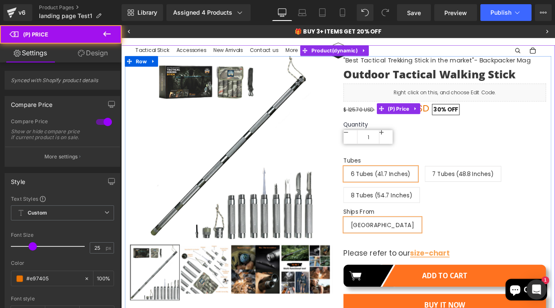
click at [486, 124] on span "30%" at bounding box center [493, 124] width 15 height 10
click at [444, 118] on span "(P) Price" at bounding box center [445, 123] width 29 height 13
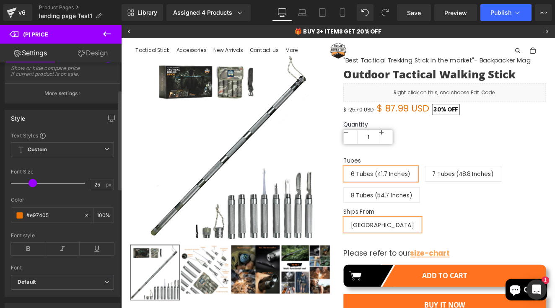
scroll to position [77, 0]
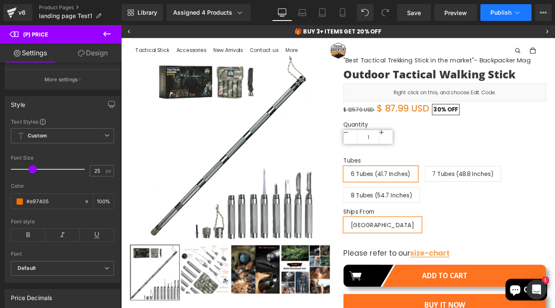
click at [503, 16] on button "Publish" at bounding box center [505, 12] width 51 height 17
click at [428, 16] on link "Save" at bounding box center [414, 12] width 34 height 17
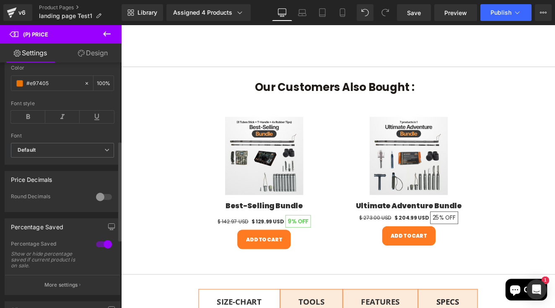
scroll to position [196, 0]
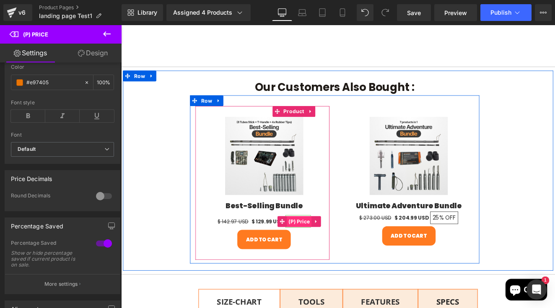
click at [315, 261] on span "(P) Price" at bounding box center [329, 255] width 29 height 13
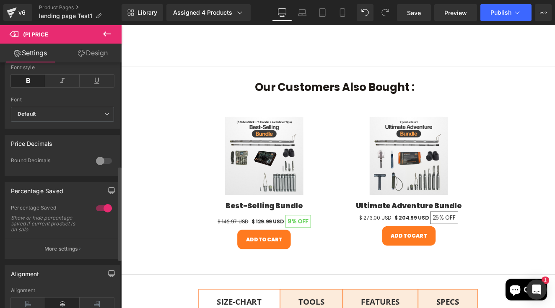
scroll to position [279, 0]
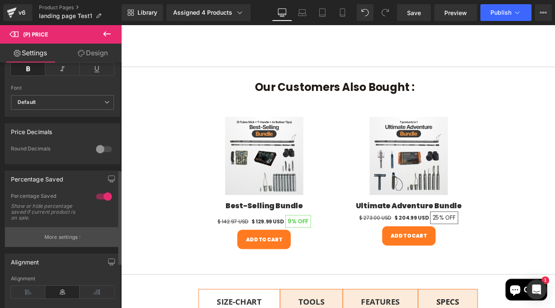
click at [47, 247] on button "More settings" at bounding box center [62, 237] width 115 height 20
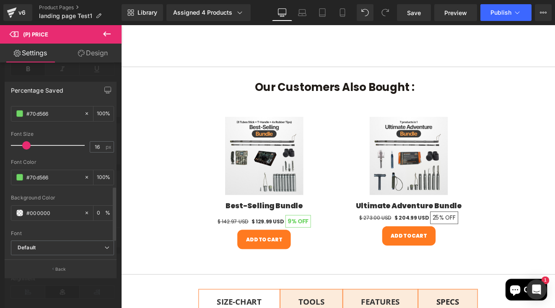
scroll to position [231, 0]
click at [34, 176] on input "#70d566" at bounding box center [53, 176] width 54 height 9
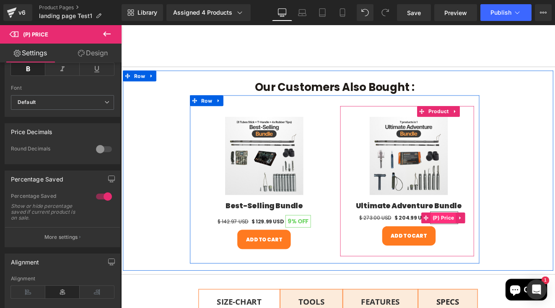
click at [501, 257] on span "(P) Price" at bounding box center [497, 250] width 29 height 13
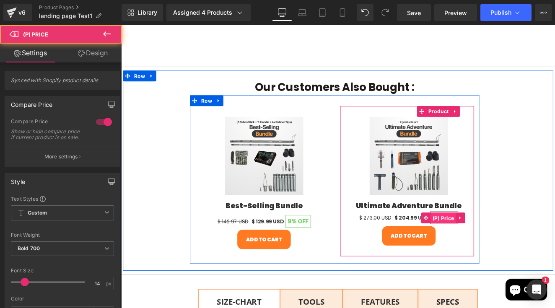
click at [501, 257] on span "(P) Price" at bounding box center [497, 251] width 29 height 13
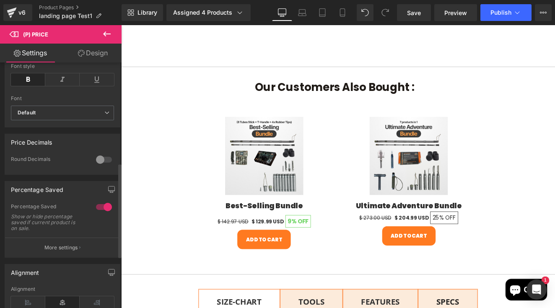
scroll to position [290, 0]
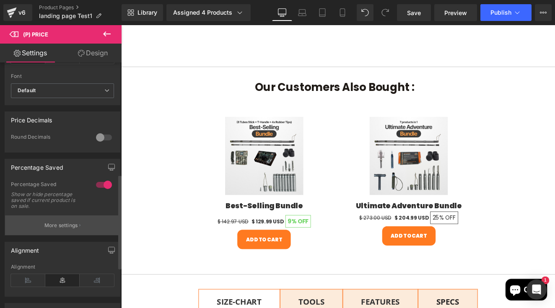
click at [60, 229] on p "More settings" at bounding box center [61, 226] width 34 height 8
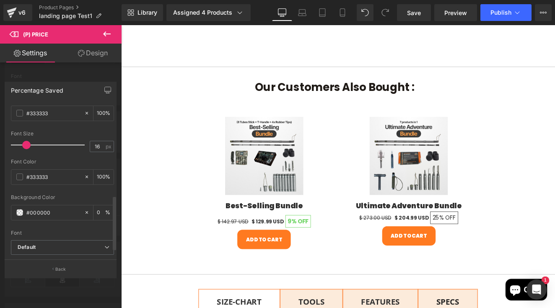
scroll to position [218, 0]
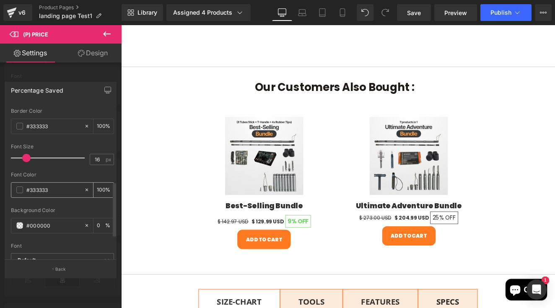
click at [36, 187] on input "#333333" at bounding box center [53, 189] width 54 height 9
paste input "70d566"
type input "#70d566"
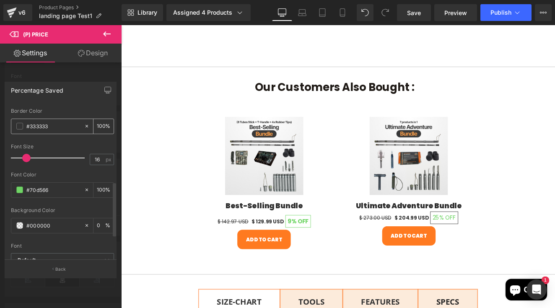
click at [40, 129] on input "#333333" at bounding box center [53, 126] width 54 height 9
paste input "70d566"
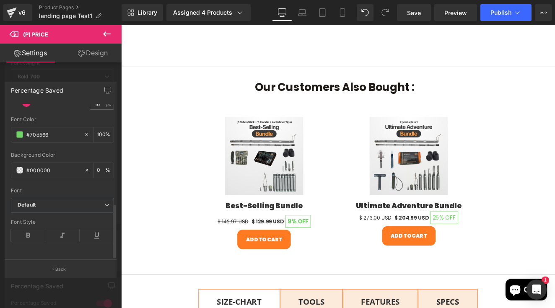
scroll to position [279, 0]
type input "#70d566"
click at [35, 229] on icon at bounding box center [28, 235] width 34 height 13
click at [420, 21] on link "Save" at bounding box center [414, 12] width 34 height 17
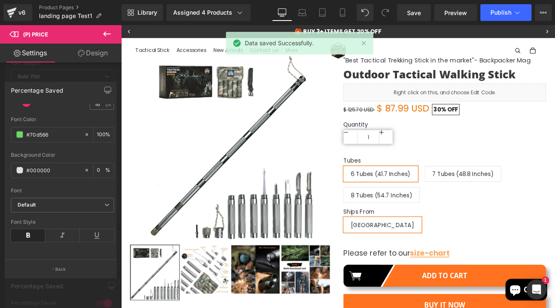
scroll to position [0, 0]
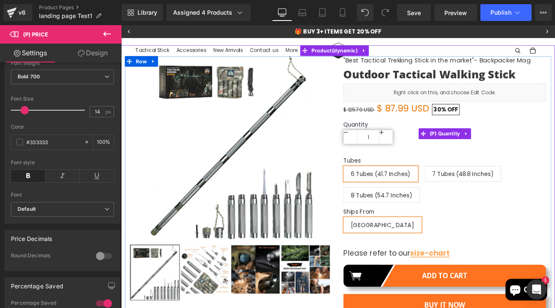
click at [405, 148] on input "1" at bounding box center [409, 156] width 25 height 17
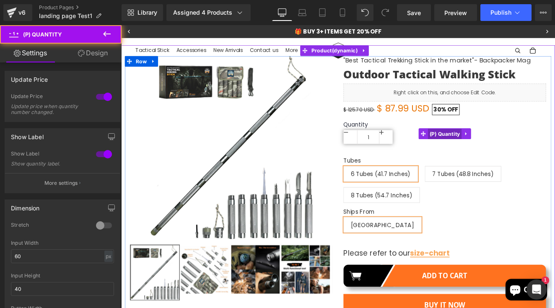
click at [488, 148] on span "(P) Quantity" at bounding box center [499, 152] width 40 height 13
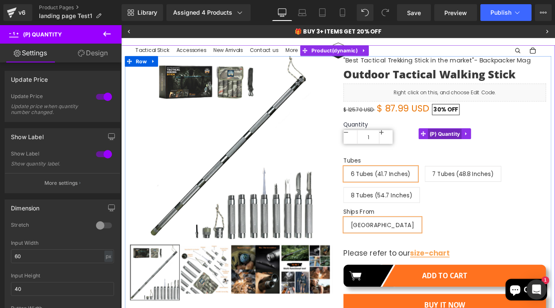
click at [488, 147] on span "(P) Quantity" at bounding box center [499, 152] width 40 height 13
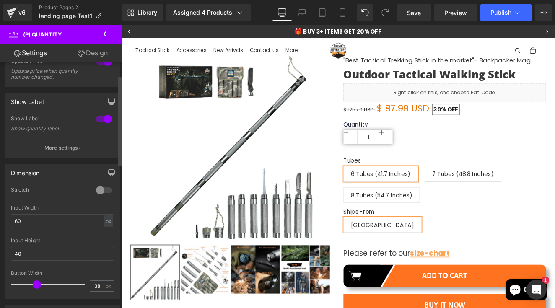
scroll to position [36, 0]
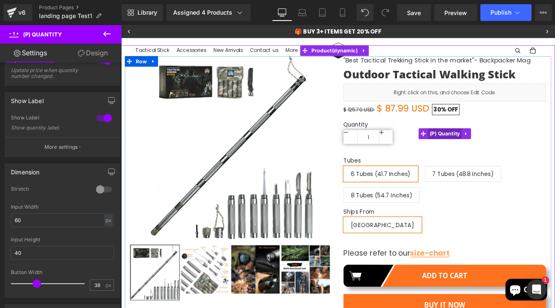
click at [490, 150] on span "(P) Quantity" at bounding box center [499, 152] width 40 height 13
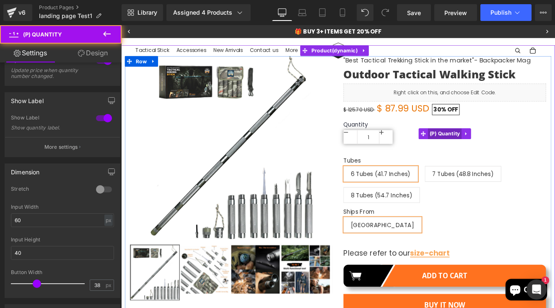
click at [490, 150] on span "(P) Quantity" at bounding box center [499, 152] width 40 height 13
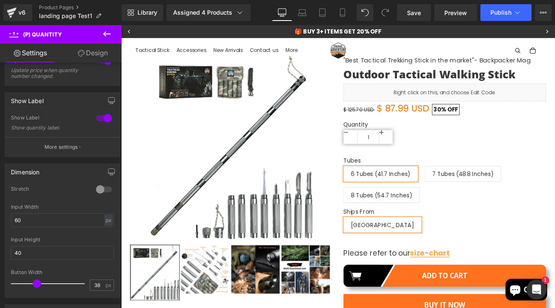
click at [113, 31] on button at bounding box center [106, 34] width 29 height 18
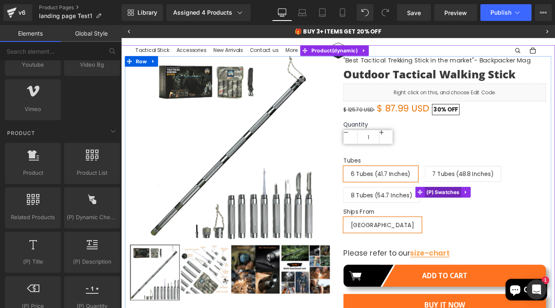
click at [487, 217] on span "(P) Swatches" at bounding box center [497, 220] width 43 height 13
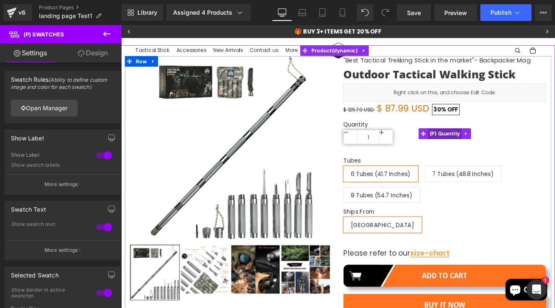
click at [492, 149] on span "(P) Quantity" at bounding box center [499, 152] width 40 height 13
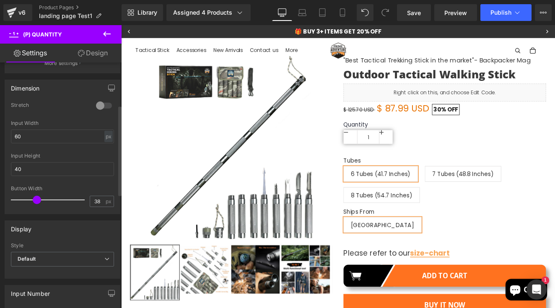
scroll to position [132, 0]
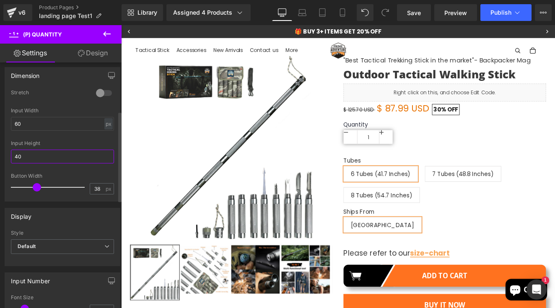
click at [33, 158] on input "40" at bounding box center [62, 157] width 103 height 14
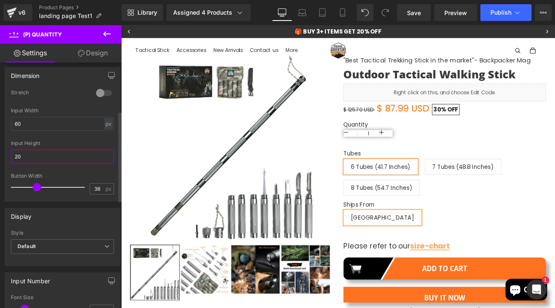
type input "2"
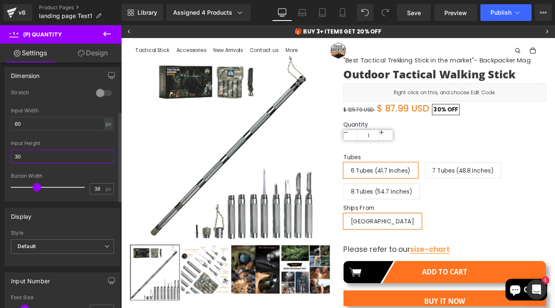
type input "3"
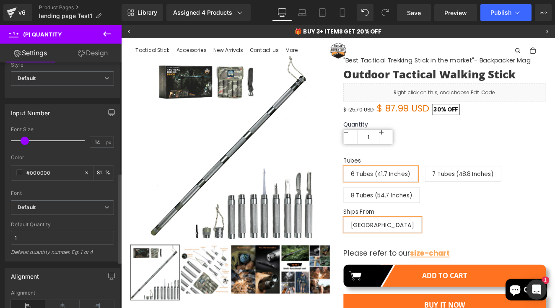
scroll to position [301, 0]
click at [58, 202] on span "Default" at bounding box center [62, 207] width 103 height 15
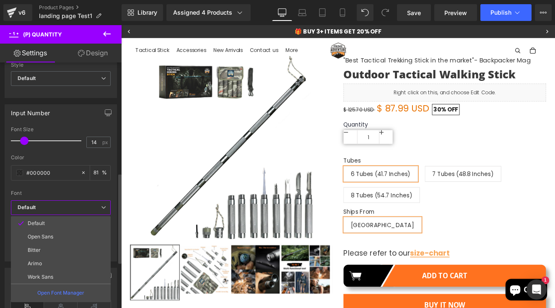
click at [57, 205] on b "Default" at bounding box center [59, 207] width 83 height 7
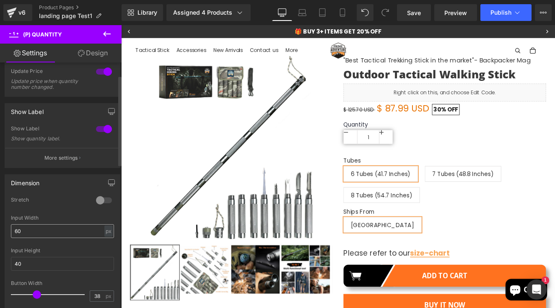
scroll to position [19, 0]
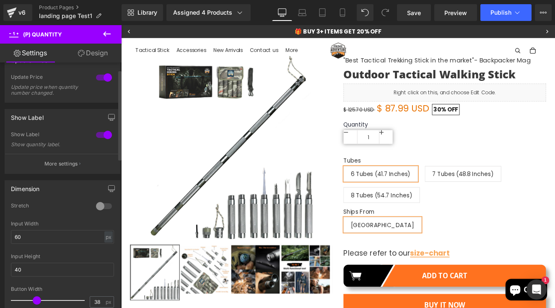
click at [99, 208] on div at bounding box center [104, 205] width 20 height 13
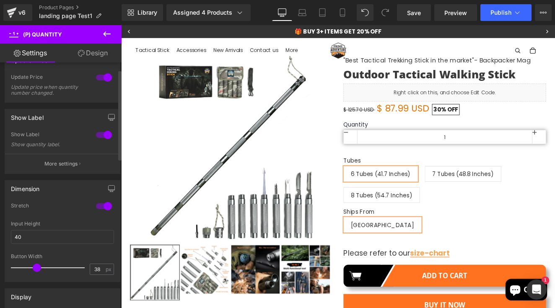
click at [99, 208] on div at bounding box center [104, 205] width 20 height 13
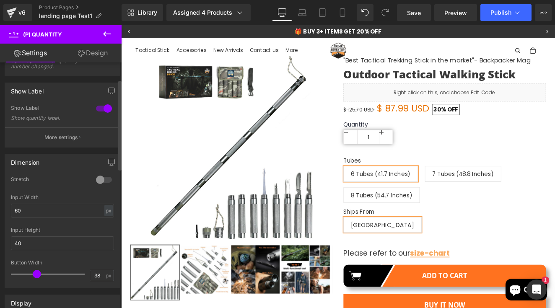
scroll to position [47, 0]
click at [54, 243] on input "40" at bounding box center [62, 243] width 103 height 14
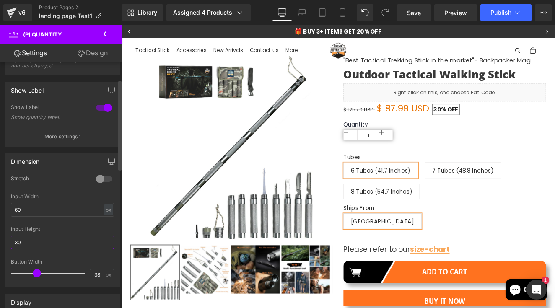
type input "3"
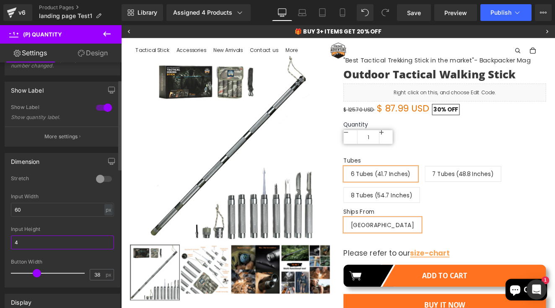
type input "40"
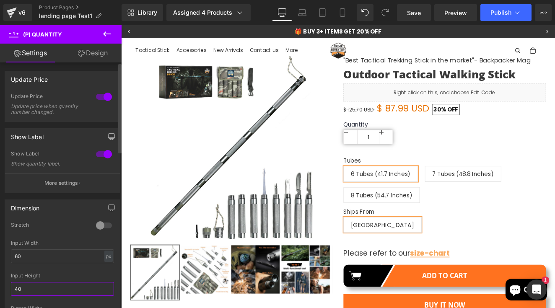
scroll to position [0, 0]
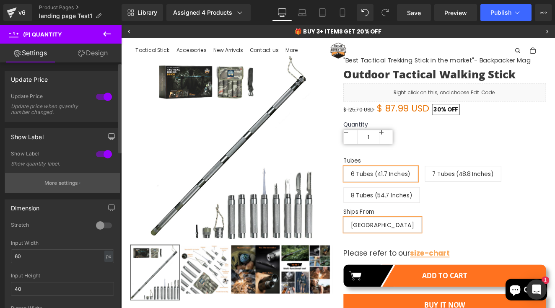
click at [64, 184] on p "More settings" at bounding box center [61, 183] width 34 height 8
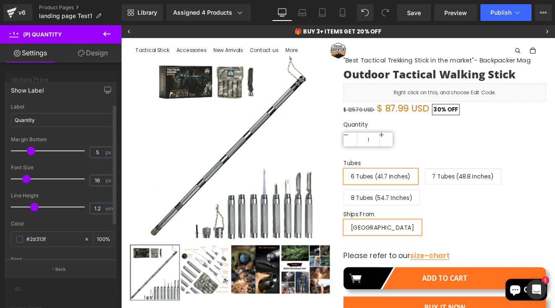
drag, startPoint x: 21, startPoint y: 152, endPoint x: 35, endPoint y: 153, distance: 13.9
click at [35, 153] on span at bounding box center [31, 151] width 8 height 8
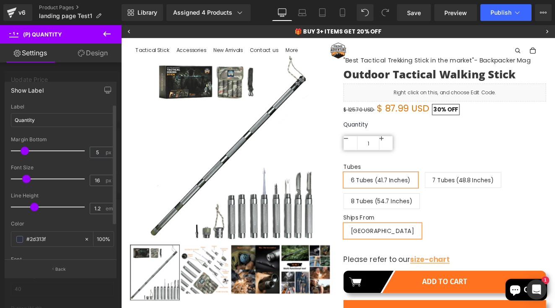
drag, startPoint x: 32, startPoint y: 151, endPoint x: 24, endPoint y: 151, distance: 8.0
click at [24, 151] on span at bounding box center [25, 151] width 8 height 8
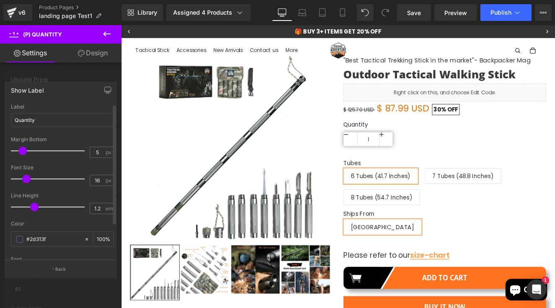
click at [22, 151] on span at bounding box center [22, 151] width 8 height 8
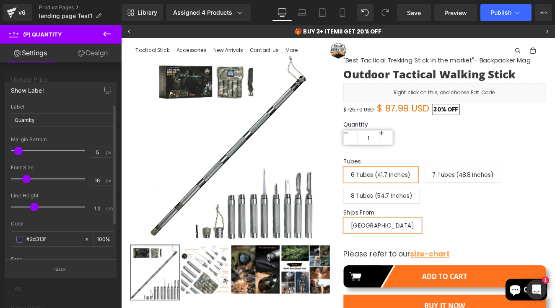
click at [18, 151] on span at bounding box center [18, 151] width 8 height 8
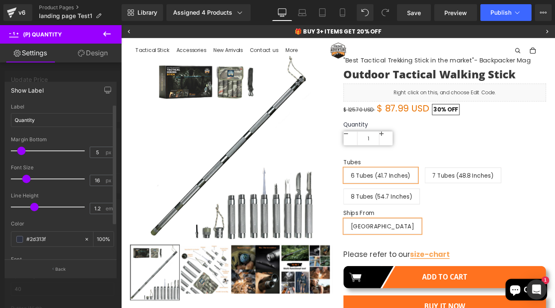
click at [21, 153] on span at bounding box center [21, 151] width 8 height 8
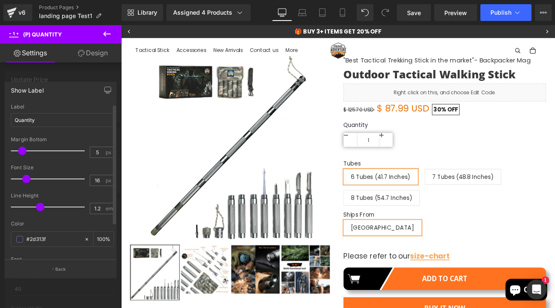
drag, startPoint x: 34, startPoint y: 207, endPoint x: 39, endPoint y: 207, distance: 5.0
click at [39, 207] on span at bounding box center [40, 207] width 8 height 8
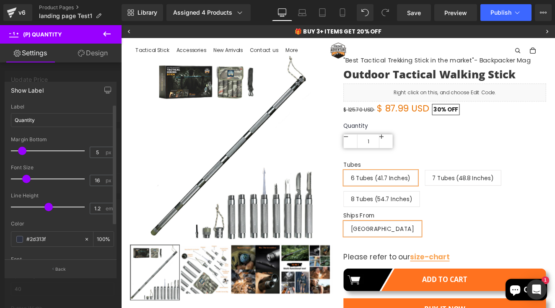
drag, startPoint x: 39, startPoint y: 207, endPoint x: 48, endPoint y: 207, distance: 9.2
click at [48, 207] on span at bounding box center [48, 207] width 8 height 8
drag, startPoint x: 48, startPoint y: 207, endPoint x: 37, endPoint y: 206, distance: 11.0
click at [37, 206] on span at bounding box center [37, 207] width 8 height 8
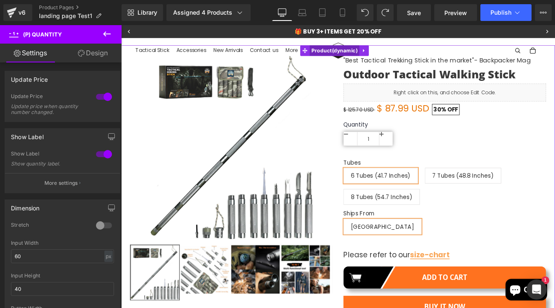
click at [363, 57] on span "Product" at bounding box center [371, 55] width 58 height 13
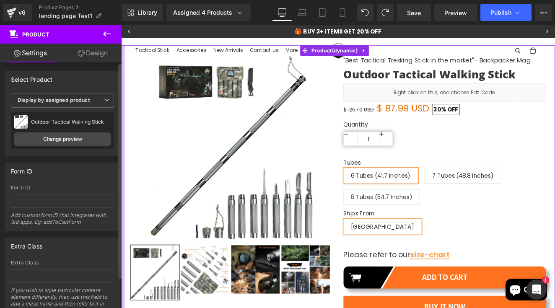
click at [89, 62] on div "Attention : If you want to show the product linked with the product page you ar…" at bounding box center [62, 190] width 125 height 257
click at [89, 60] on link "Design" at bounding box center [92, 53] width 61 height 19
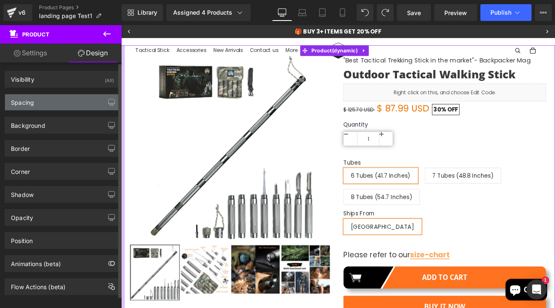
click at [41, 101] on div "Spacing" at bounding box center [62, 102] width 115 height 16
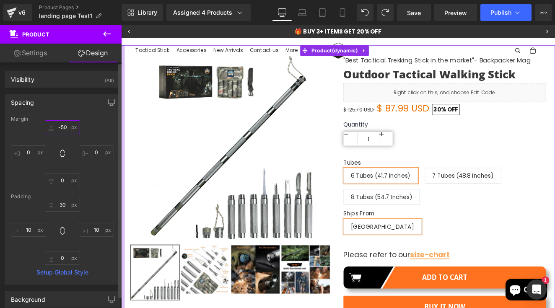
click at [59, 130] on input "-50" at bounding box center [62, 127] width 35 height 14
click at [60, 127] on input "-50" at bounding box center [62, 127] width 35 height 14
click at [62, 126] on input "-50" at bounding box center [62, 127] width 35 height 14
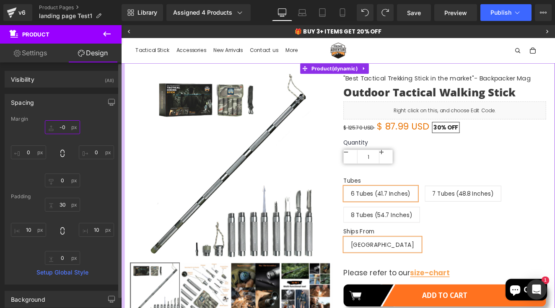
type input "0"
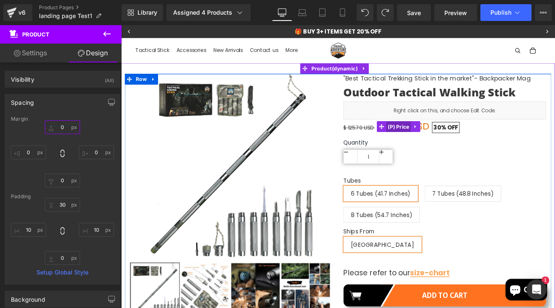
click at [443, 142] on span "(P) Price" at bounding box center [445, 144] width 29 height 13
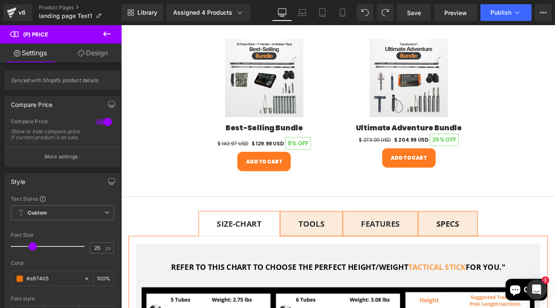
scroll to position [767, 0]
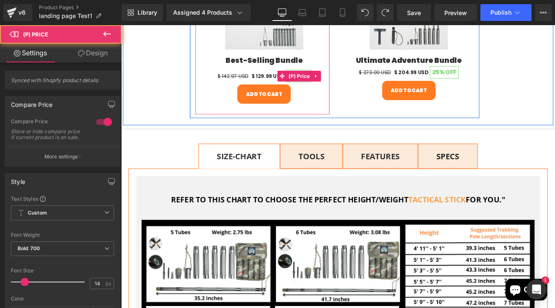
click at [327, 89] on span "OFF" at bounding box center [333, 85] width 13 height 10
click at [315, 91] on span "(P) Price" at bounding box center [329, 84] width 29 height 13
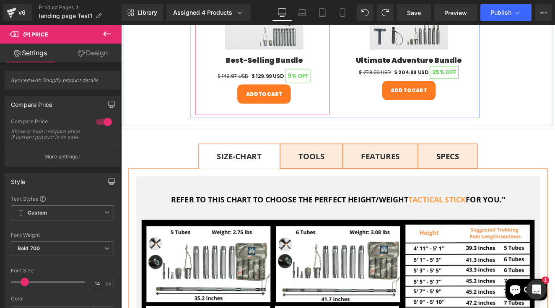
click at [255, 90] on div "$ 142.97 USD $ 129.99 USD 9% OFF (P) Price" at bounding box center [288, 84] width 153 height 11
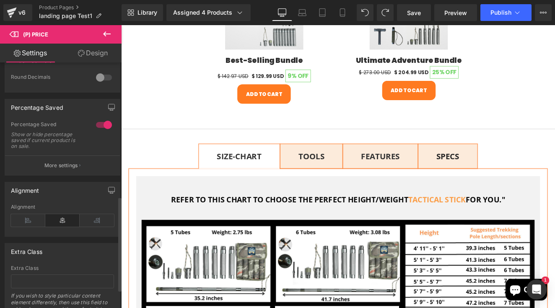
scroll to position [352, 0]
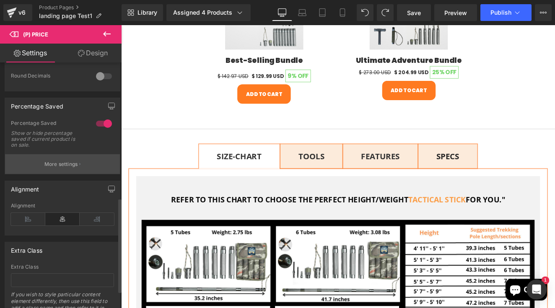
click at [62, 167] on p "More settings" at bounding box center [61, 165] width 34 height 8
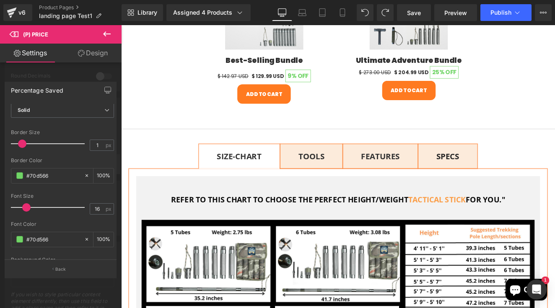
scroll to position [170, 0]
click at [46, 176] on input "#70d566" at bounding box center [53, 174] width 54 height 9
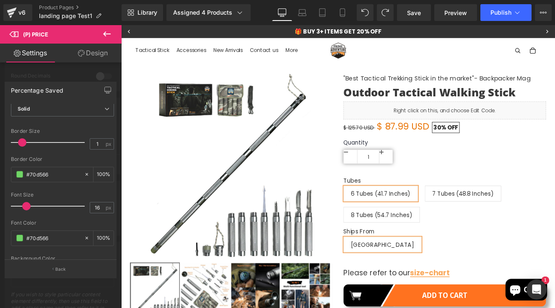
scroll to position [0, 0]
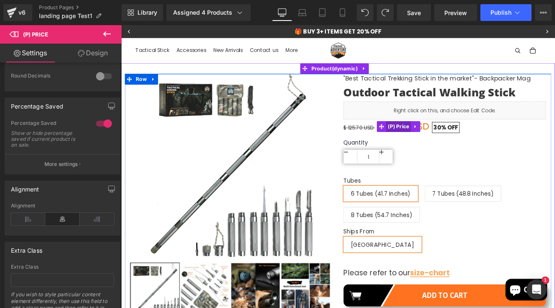
click at [438, 139] on span "(P) Price" at bounding box center [445, 143] width 29 height 13
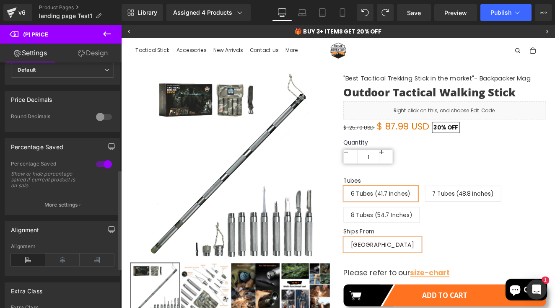
scroll to position [281, 0]
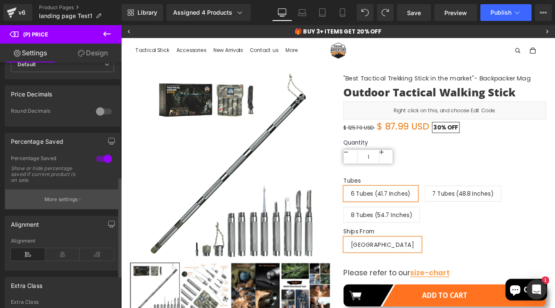
click at [55, 203] on p "More settings" at bounding box center [61, 200] width 34 height 8
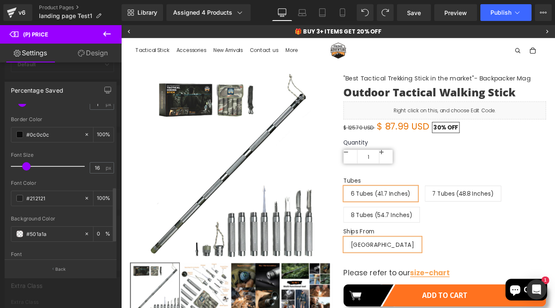
scroll to position [232, 0]
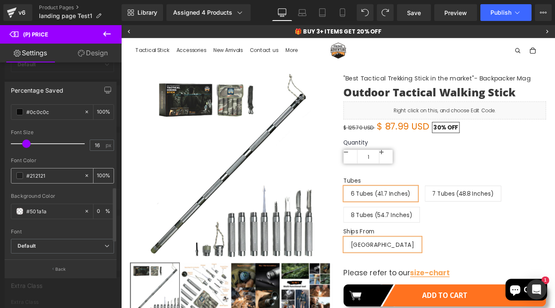
click at [36, 178] on input "#212121" at bounding box center [53, 175] width 54 height 9
paste input "70d566"
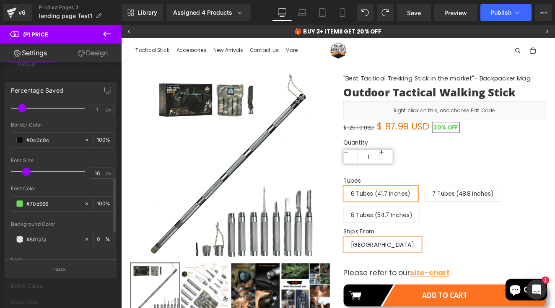
scroll to position [198, 0]
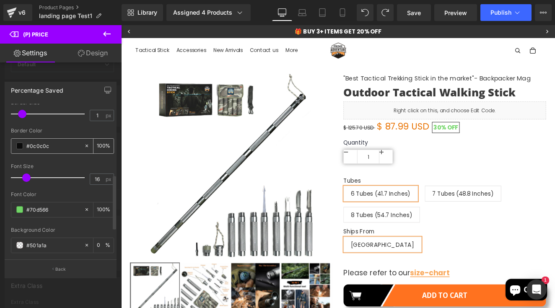
type input "#70d566"
click at [31, 148] on input "#0c0c0c" at bounding box center [53, 145] width 54 height 9
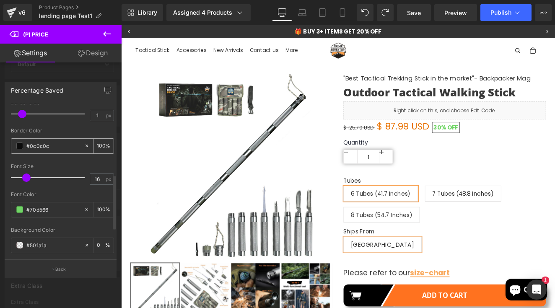
paste input "70d566"
click at [31, 148] on input "#70d566" at bounding box center [53, 145] width 54 height 9
type input "#70d566"
click at [505, 17] on button "Publish" at bounding box center [505, 12] width 51 height 17
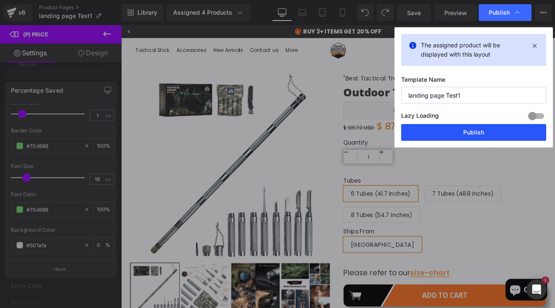
click at [497, 126] on button "Publish" at bounding box center [473, 132] width 145 height 17
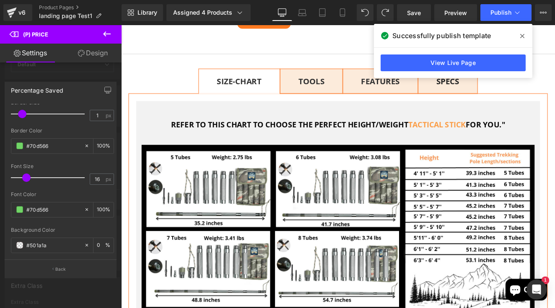
scroll to position [854, 0]
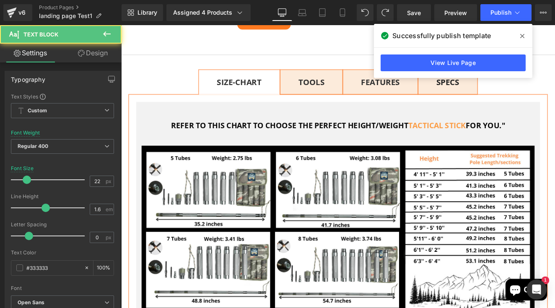
click at [340, 98] on b "TOOLS" at bounding box center [343, 91] width 31 height 13
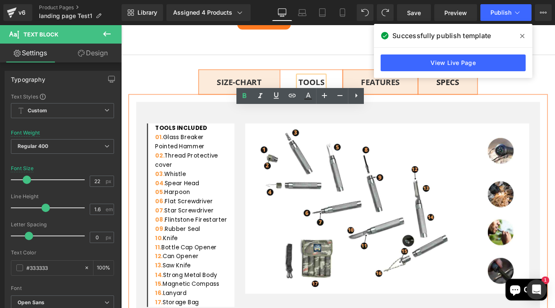
click at [403, 106] on span "FEATURES Text Block" at bounding box center [424, 92] width 87 height 28
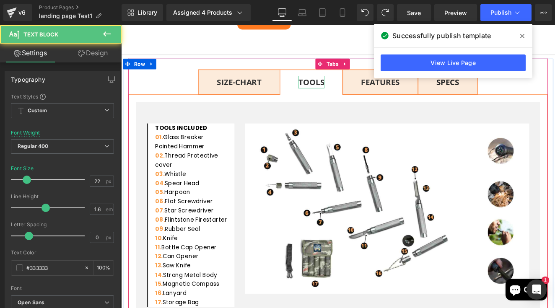
click at [341, 98] on b "TOOLS" at bounding box center [343, 91] width 31 height 13
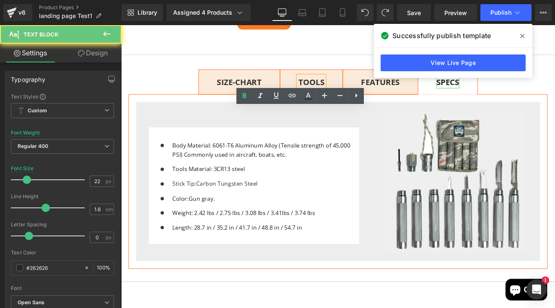
click at [504, 99] on div "SPECS Text Block" at bounding box center [503, 91] width 27 height 15
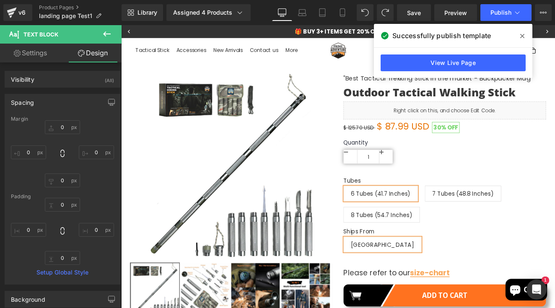
scroll to position [0, 0]
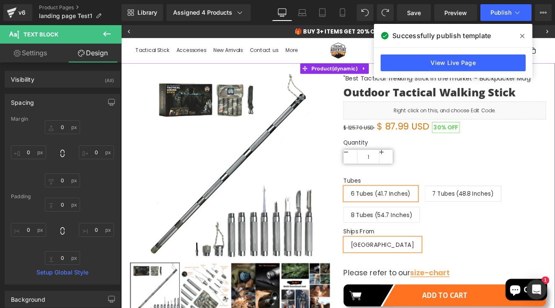
click at [522, 34] on icon at bounding box center [522, 36] width 4 height 7
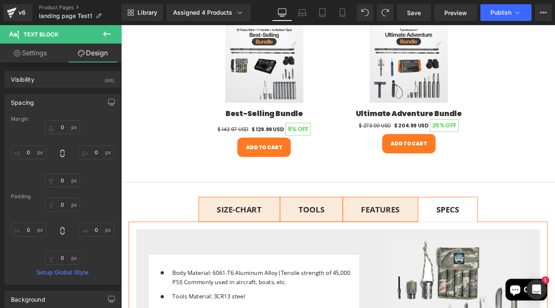
scroll to position [709, 0]
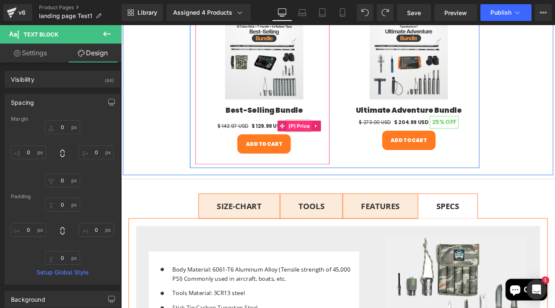
click at [315, 149] on span "(P) Price" at bounding box center [329, 143] width 29 height 13
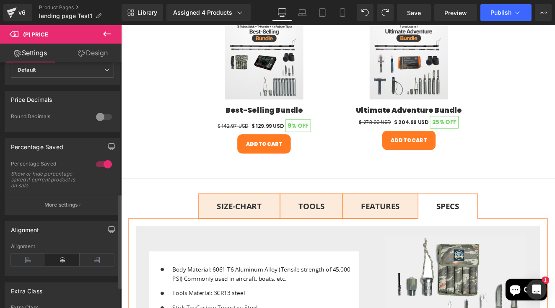
scroll to position [304, 0]
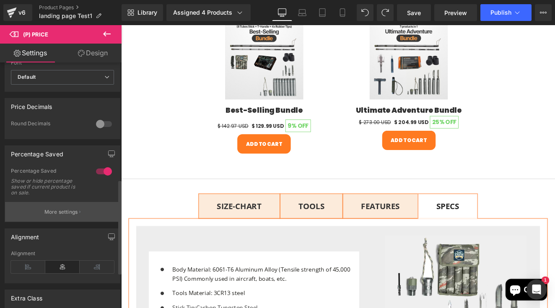
click at [67, 221] on button "More settings" at bounding box center [62, 212] width 115 height 20
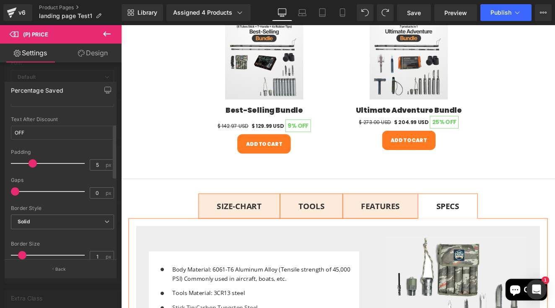
scroll to position [56, 0]
drag, startPoint x: 31, startPoint y: 165, endPoint x: 44, endPoint y: 165, distance: 12.6
click at [44, 165] on span at bounding box center [43, 165] width 8 height 8
drag, startPoint x: 44, startPoint y: 165, endPoint x: 55, endPoint y: 165, distance: 11.7
click at [55, 165] on span at bounding box center [53, 165] width 8 height 8
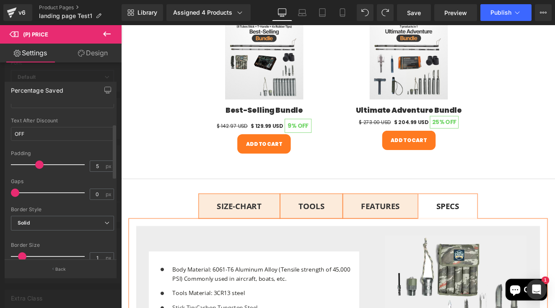
drag, startPoint x: 54, startPoint y: 165, endPoint x: 28, endPoint y: 163, distance: 26.9
click at [35, 163] on span at bounding box center [39, 165] width 8 height 8
drag, startPoint x: 15, startPoint y: 195, endPoint x: 31, endPoint y: 195, distance: 15.5
click at [31, 195] on span at bounding box center [31, 193] width 8 height 8
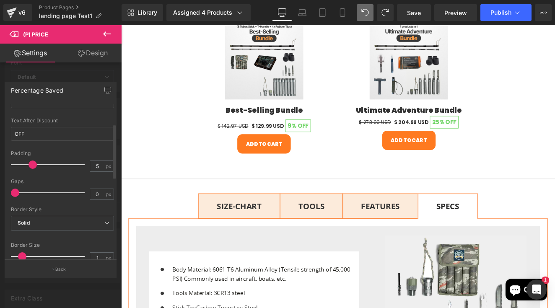
click at [19, 194] on span at bounding box center [15, 193] width 8 height 8
click at [20, 194] on div at bounding box center [50, 192] width 70 height 17
click at [93, 194] on input "0" at bounding box center [97, 194] width 15 height 10
click at [107, 207] on div "Border Style" at bounding box center [62, 210] width 103 height 6
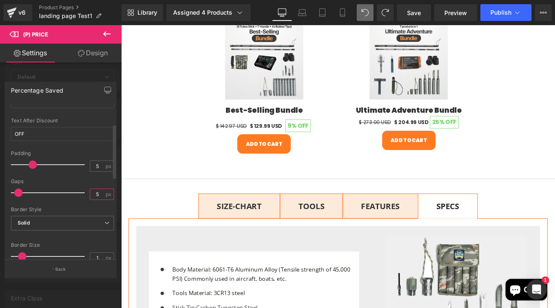
click at [95, 194] on input "5" at bounding box center [97, 194] width 15 height 10
click at [109, 208] on div "Border Style" at bounding box center [62, 210] width 103 height 6
click at [94, 195] on input "10" at bounding box center [97, 194] width 15 height 10
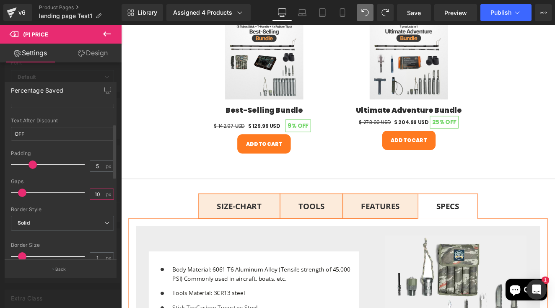
click at [94, 195] on input "10" at bounding box center [97, 194] width 15 height 10
type input "5"
click at [114, 226] on div at bounding box center [113, 182] width 5 height 153
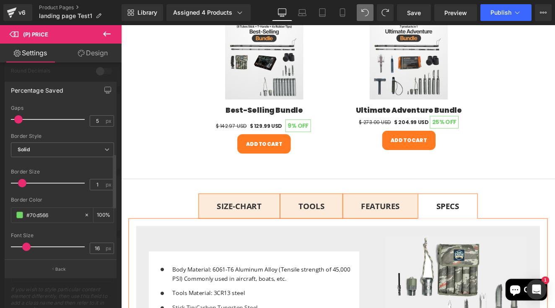
scroll to position [122, 0]
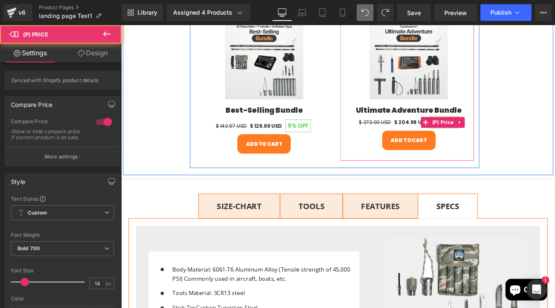
click at [499, 143] on span "25%" at bounding box center [491, 139] width 14 height 10
click at [504, 145] on span "(P) Price" at bounding box center [496, 138] width 29 height 13
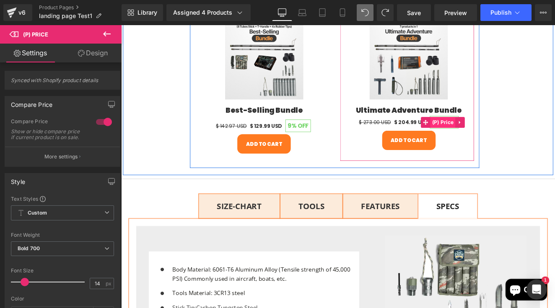
click at [507, 145] on span "(P) Price" at bounding box center [496, 138] width 29 height 13
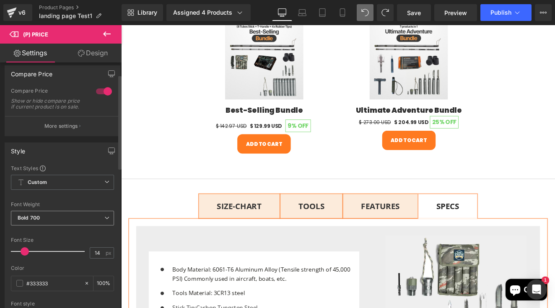
scroll to position [31, 0]
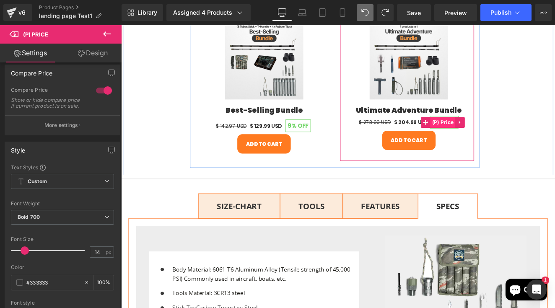
click at [500, 145] on span "(P) Price" at bounding box center [496, 138] width 29 height 13
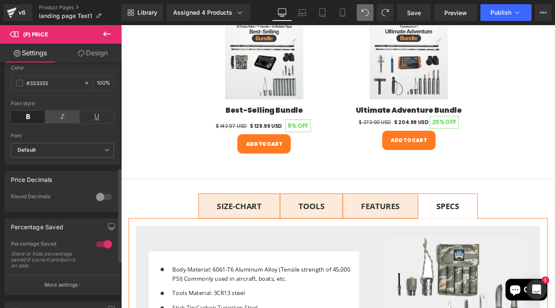
scroll to position [273, 0]
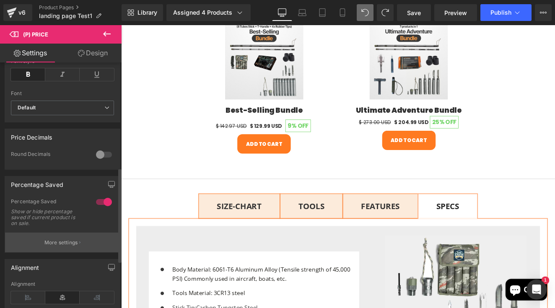
click at [68, 252] on button "More settings" at bounding box center [62, 243] width 115 height 20
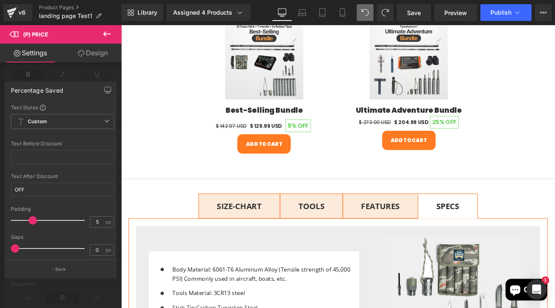
click at [99, 56] on link "Design" at bounding box center [92, 53] width 61 height 19
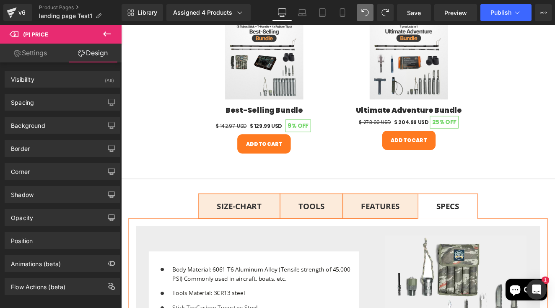
click at [50, 57] on link "Settings" at bounding box center [30, 53] width 61 height 19
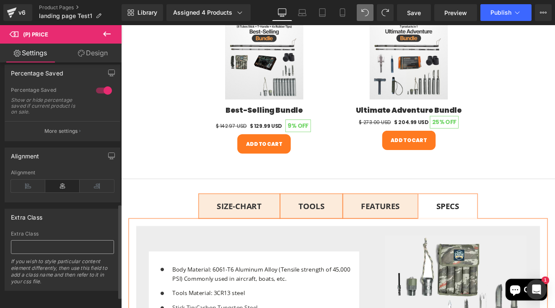
scroll to position [255, 0]
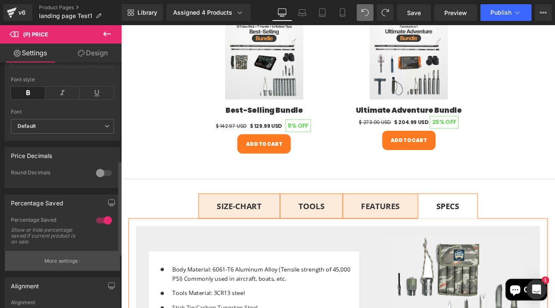
click at [57, 263] on p "More settings" at bounding box center [61, 261] width 34 height 8
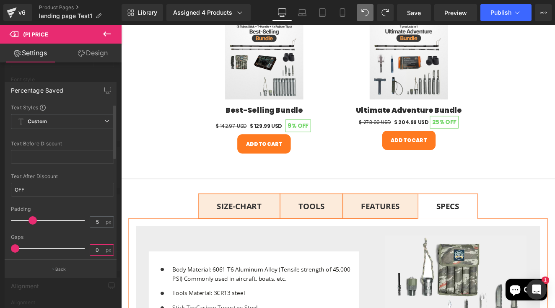
click at [95, 249] on input "0" at bounding box center [97, 250] width 15 height 10
type input "5"
click at [117, 240] on div at bounding box center [61, 168] width 122 height 287
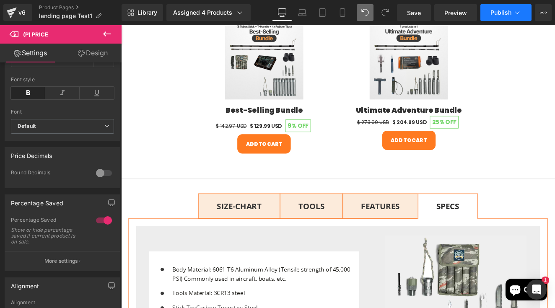
click at [501, 17] on button "Publish" at bounding box center [505, 12] width 51 height 17
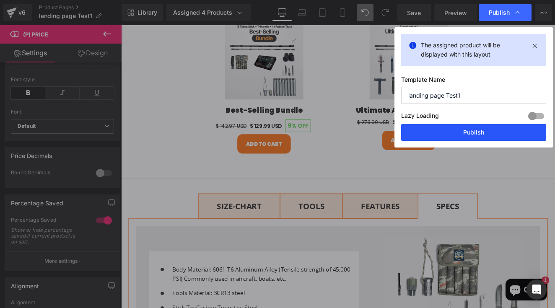
click at [485, 133] on button "Publish" at bounding box center [473, 132] width 145 height 17
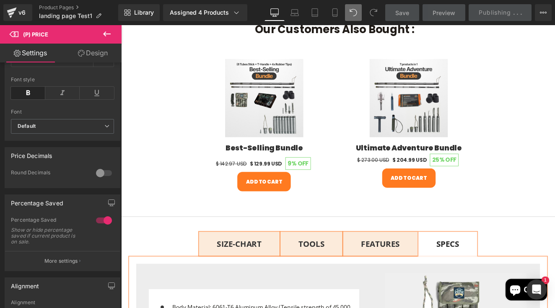
scroll to position [664, 0]
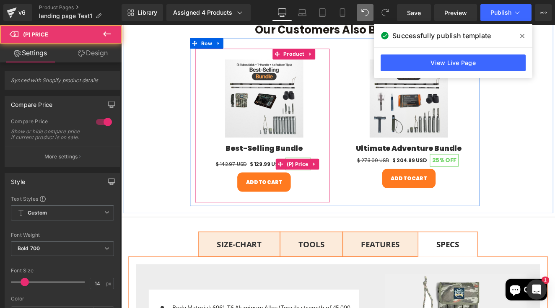
click at [232, 192] on span "$ 142.97 USD" at bounding box center [250, 188] width 36 height 8
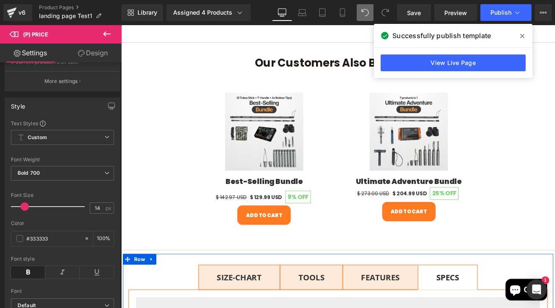
scroll to position [577, 0]
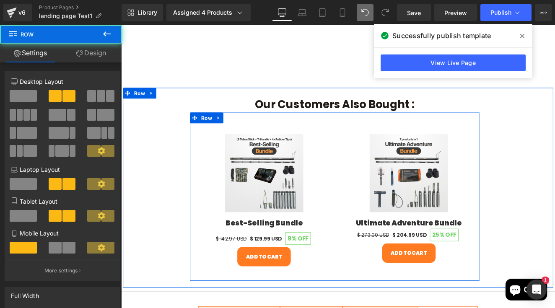
click at [248, 127] on div "Sale Off (P) Image Best-Selling Bundle (P) Title $ 142.97 USD $ 129.99 USD 9% O…" at bounding box center [371, 225] width 338 height 197
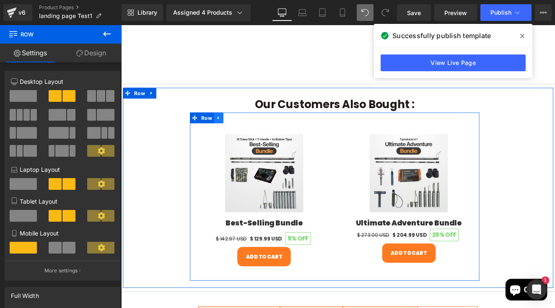
click at [230, 127] on link at bounding box center [235, 133] width 11 height 13
click at [212, 127] on span "Row" at bounding box center [220, 133] width 17 height 13
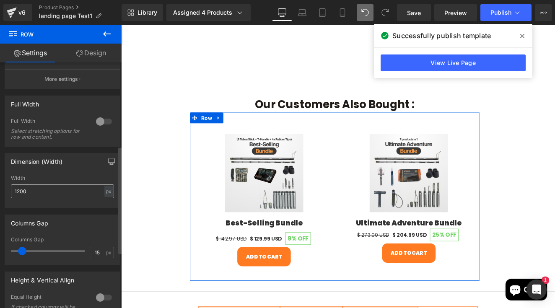
scroll to position [191, 0]
click at [106, 123] on div at bounding box center [104, 122] width 20 height 13
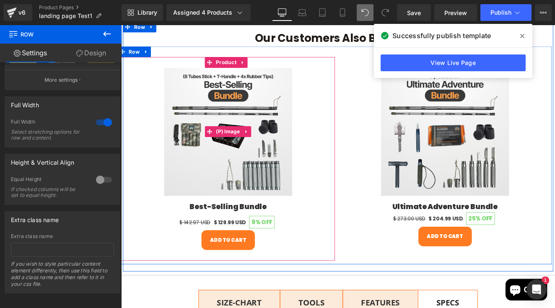
scroll to position [666, 0]
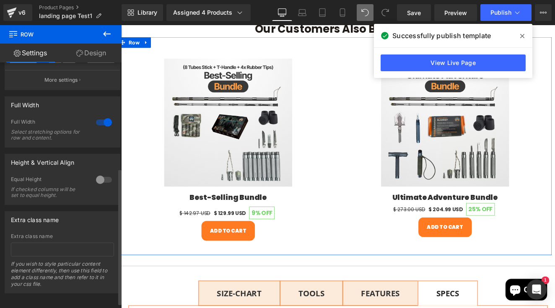
click at [98, 180] on div at bounding box center [104, 179] width 20 height 13
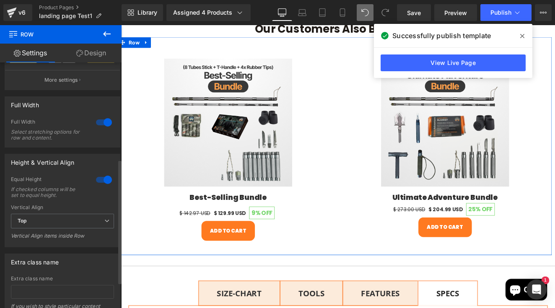
click at [98, 180] on div at bounding box center [104, 179] width 20 height 13
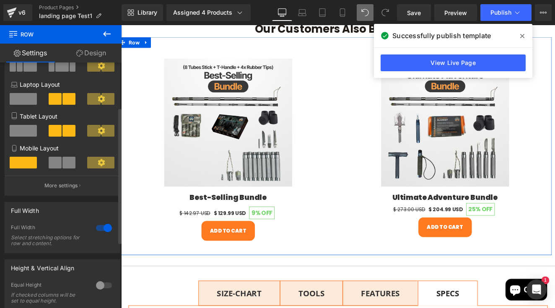
scroll to position [81, 0]
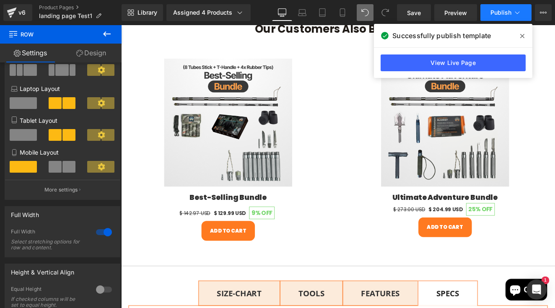
click at [493, 17] on button "Publish" at bounding box center [505, 12] width 51 height 17
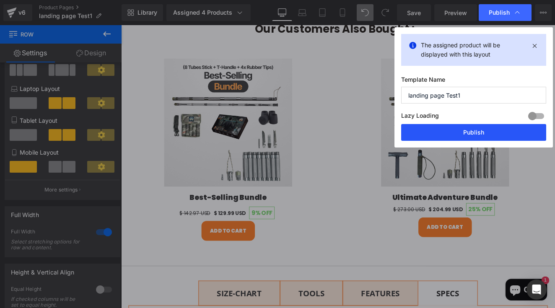
click at [460, 135] on button "Publish" at bounding box center [473, 132] width 145 height 17
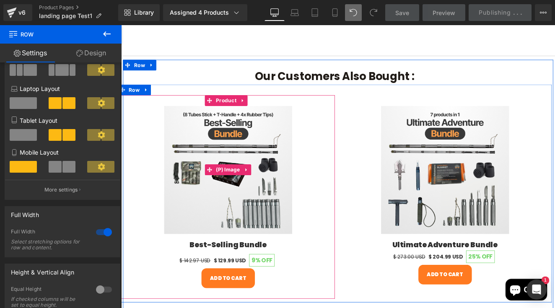
scroll to position [608, 0]
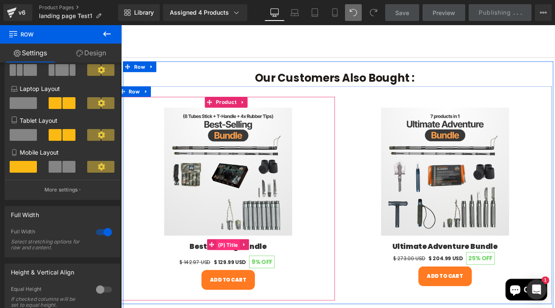
click at [242, 276] on span "(P) Title" at bounding box center [246, 282] width 27 height 13
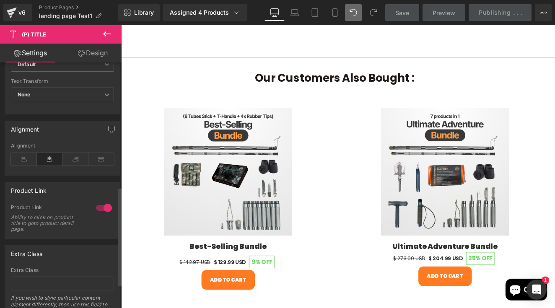
scroll to position [362, 0]
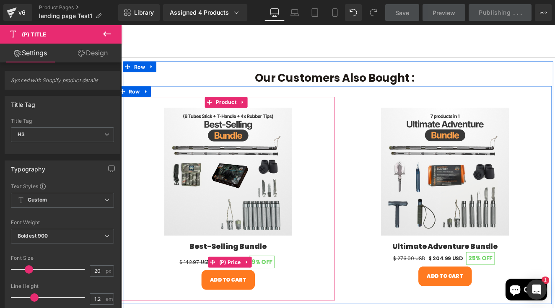
click at [242, 296] on span "(P) Price" at bounding box center [247, 302] width 29 height 13
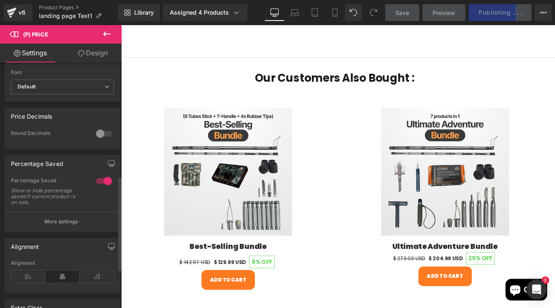
scroll to position [296, 0]
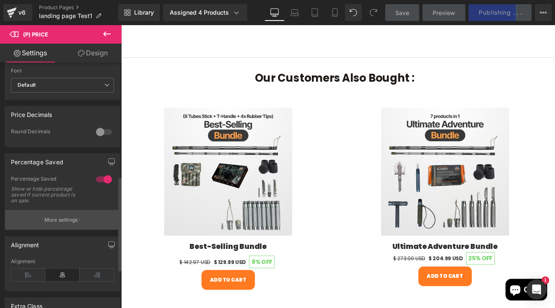
click at [52, 224] on p "More settings" at bounding box center [61, 220] width 34 height 8
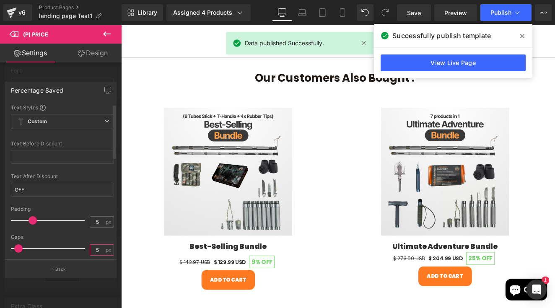
click at [93, 250] on input "5" at bounding box center [97, 250] width 15 height 10
type input "10"
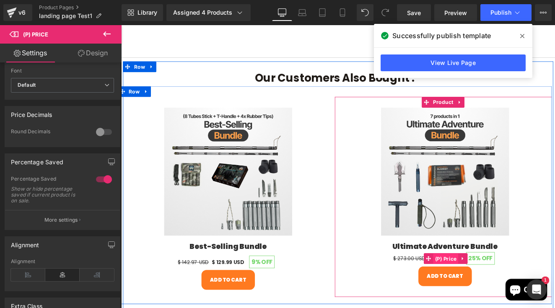
click at [499, 292] on span "(P) Price" at bounding box center [500, 298] width 29 height 13
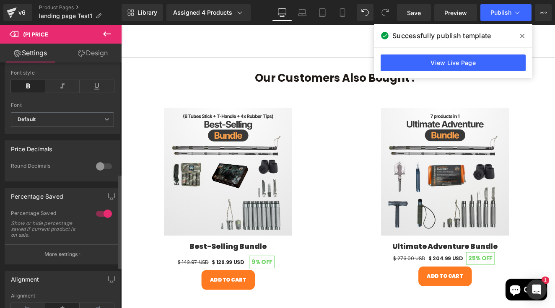
scroll to position [290, 0]
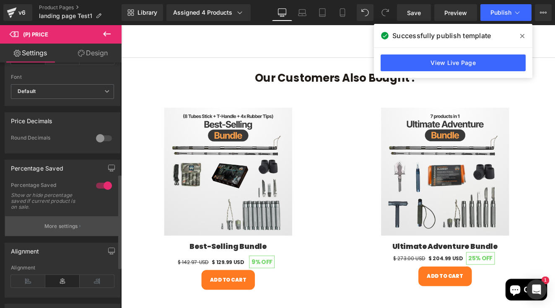
click at [57, 236] on button "More settings" at bounding box center [62, 226] width 115 height 20
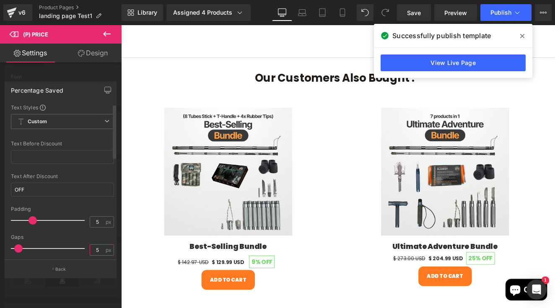
click at [95, 252] on input "5" at bounding box center [97, 250] width 15 height 10
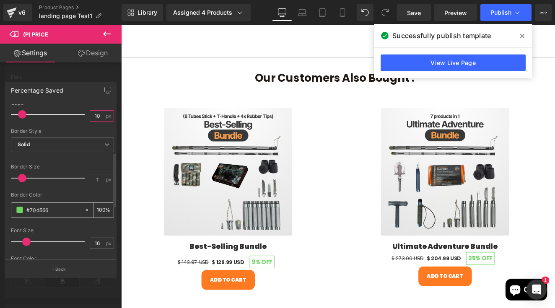
scroll to position [136, 0]
type input "10"
click at [76, 143] on span "Solid" at bounding box center [62, 143] width 103 height 15
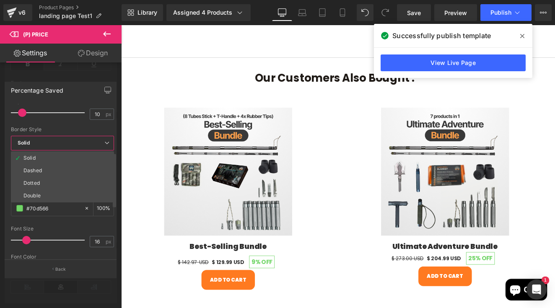
click at [79, 138] on span "Solid" at bounding box center [62, 143] width 103 height 15
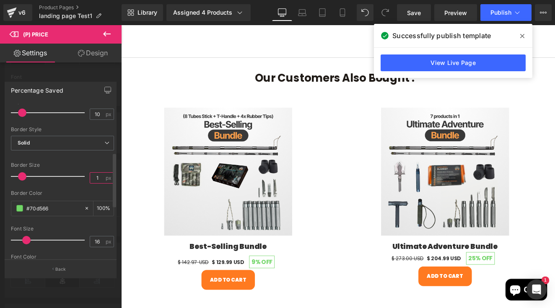
click at [96, 177] on input "1" at bounding box center [97, 178] width 15 height 10
click at [100, 163] on div "Border Size" at bounding box center [62, 165] width 103 height 6
click at [97, 181] on input "2" at bounding box center [97, 178] width 15 height 10
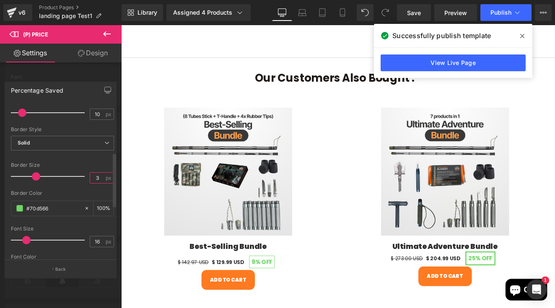
click at [93, 178] on input "3" at bounding box center [97, 178] width 15 height 10
type input "2"
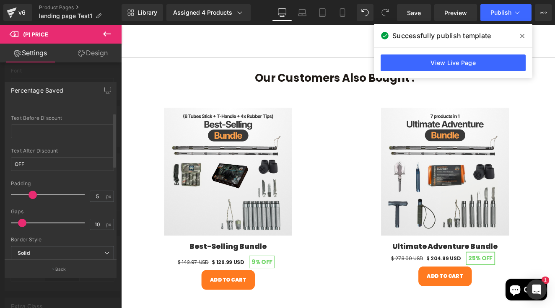
scroll to position [25, 0]
click at [92, 197] on input "5" at bounding box center [97, 197] width 15 height 10
click at [93, 196] on input "3" at bounding box center [97, 197] width 15 height 10
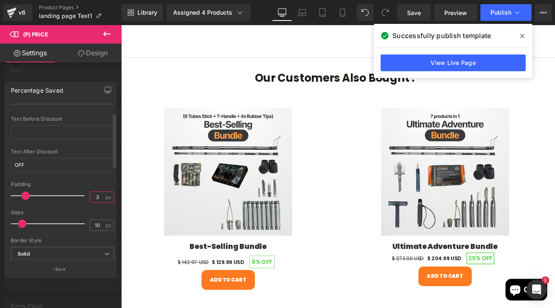
type input "4"
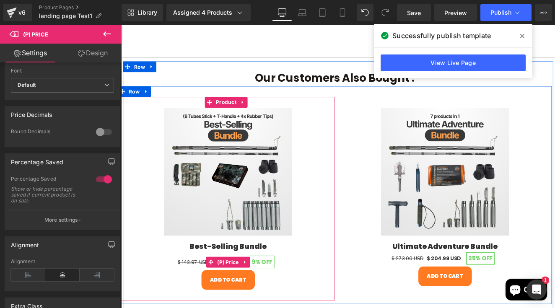
click at [259, 296] on span "(P) Price" at bounding box center [245, 302] width 29 height 13
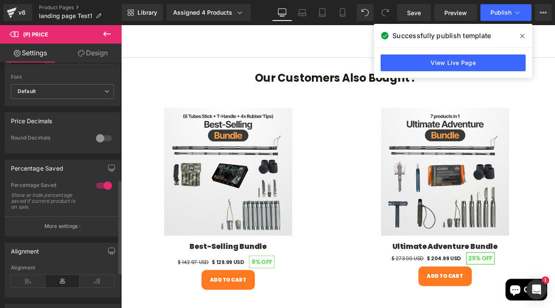
scroll to position [309, 0]
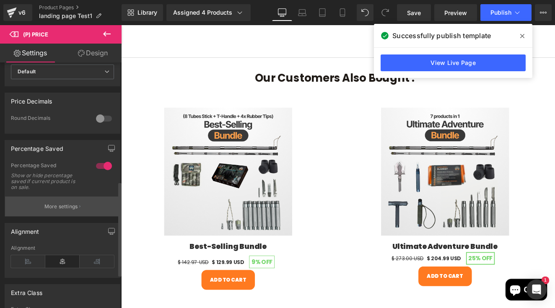
click at [56, 215] on button "More settings" at bounding box center [62, 207] width 115 height 20
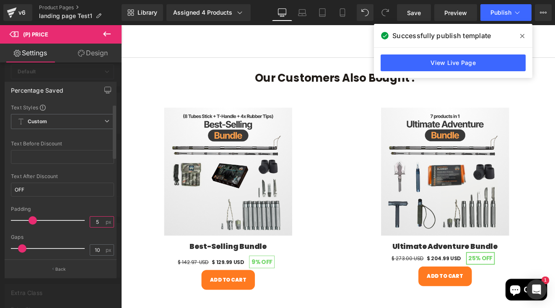
click at [91, 222] on input "5" at bounding box center [97, 222] width 15 height 10
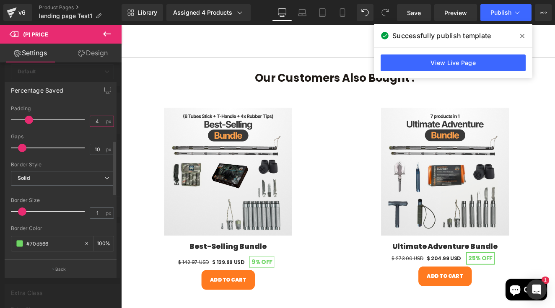
scroll to position [103, 0]
type input "4"
click at [93, 213] on input "1" at bounding box center [97, 211] width 15 height 10
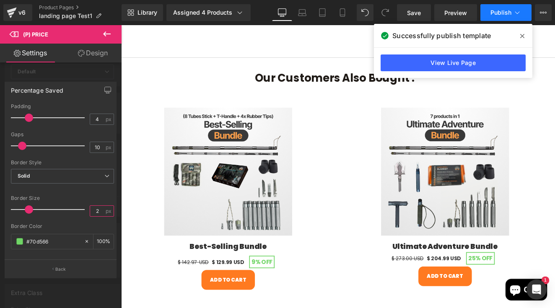
type input "2"
click at [506, 17] on button "Publish" at bounding box center [505, 12] width 51 height 17
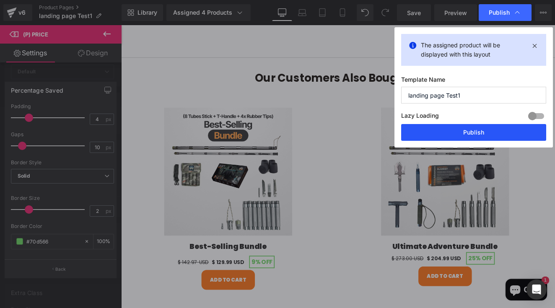
click at [472, 136] on button "Publish" at bounding box center [473, 132] width 145 height 17
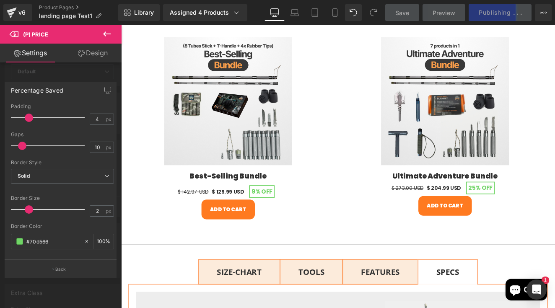
scroll to position [690, 0]
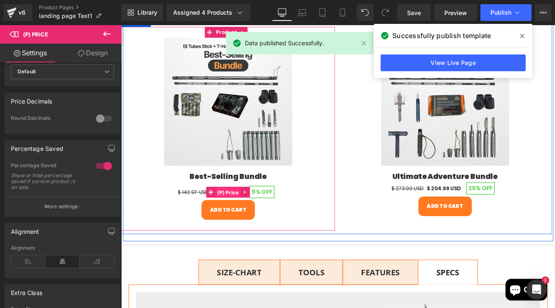
click at [239, 215] on span "(P) Price" at bounding box center [245, 221] width 29 height 13
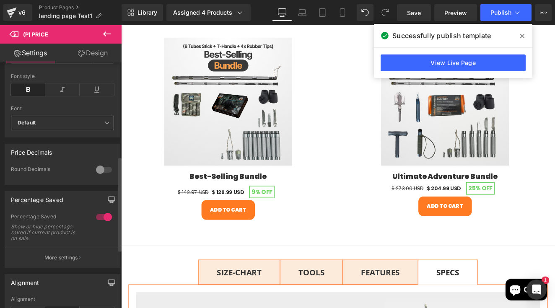
scroll to position [287, 0]
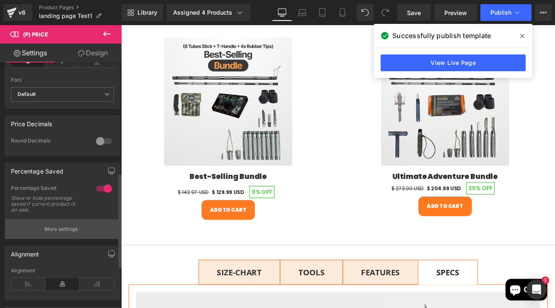
click at [64, 233] on p "More settings" at bounding box center [61, 229] width 34 height 8
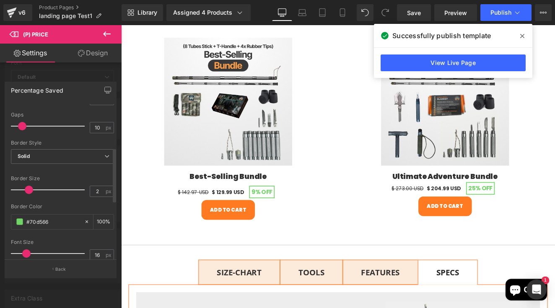
scroll to position [110, 0]
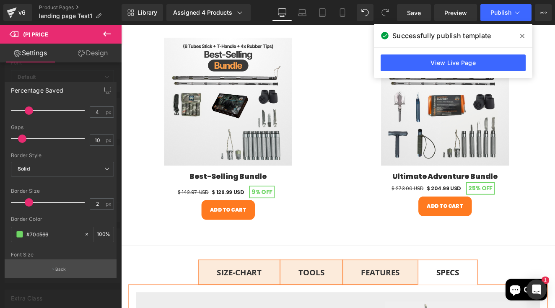
click at [62, 264] on button "Back" at bounding box center [61, 268] width 112 height 19
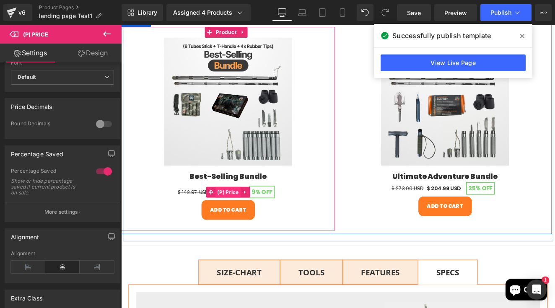
click at [241, 214] on span "(P) Price" at bounding box center [245, 220] width 29 height 13
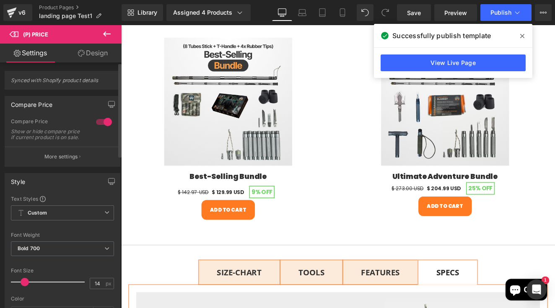
scroll to position [0, 0]
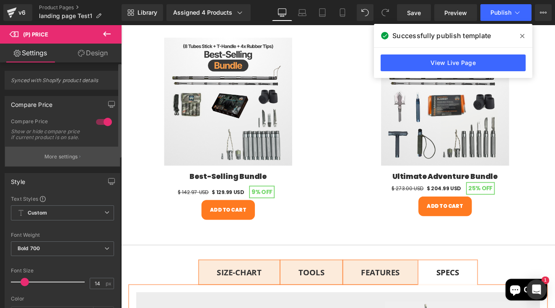
click at [66, 161] on p "More settings" at bounding box center [61, 157] width 34 height 8
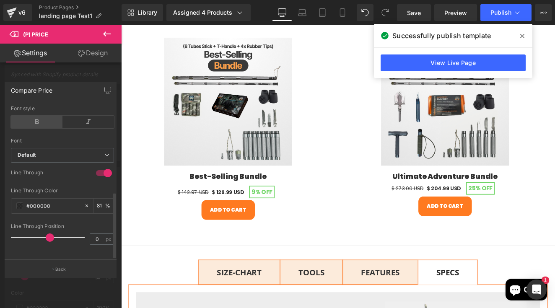
scroll to position [8, 0]
click at [21, 202] on span at bounding box center [19, 205] width 7 height 7
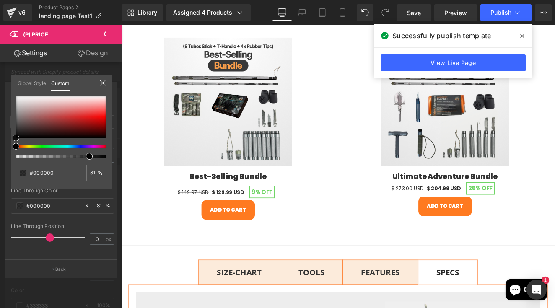
click at [85, 117] on div at bounding box center [61, 117] width 91 height 42
type input "#db1d1d"
type input "#cd0e0e"
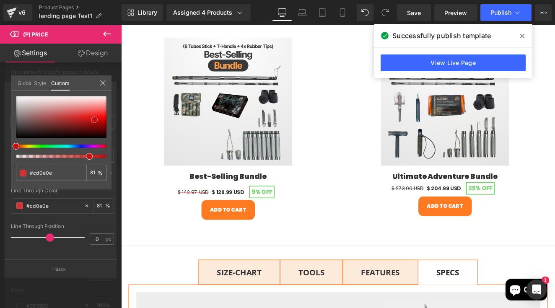
click at [94, 120] on div at bounding box center [61, 117] width 91 height 42
type input "#e60909"
click at [98, 118] on div at bounding box center [61, 117] width 91 height 42
click at [93, 116] on div at bounding box center [61, 117] width 91 height 42
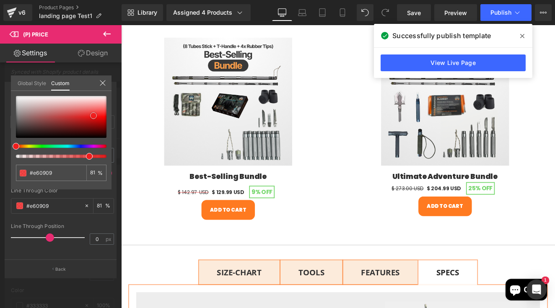
type input "#ef1e1e"
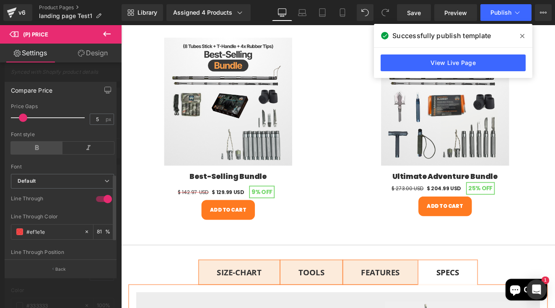
scroll to position [171, 0]
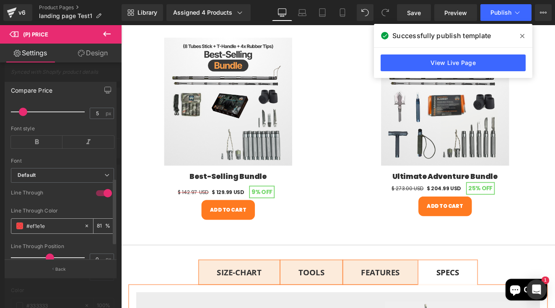
click at [22, 229] on span at bounding box center [19, 226] width 7 height 7
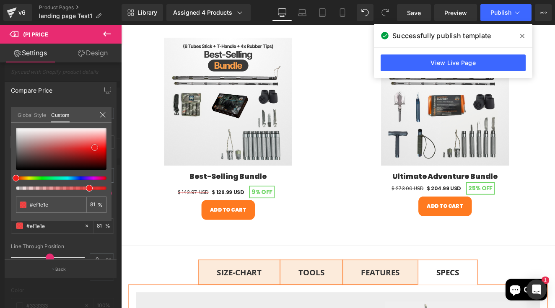
type input "#ef1a1a"
type input "#ed1111"
click at [97, 149] on span at bounding box center [96, 150] width 7 height 7
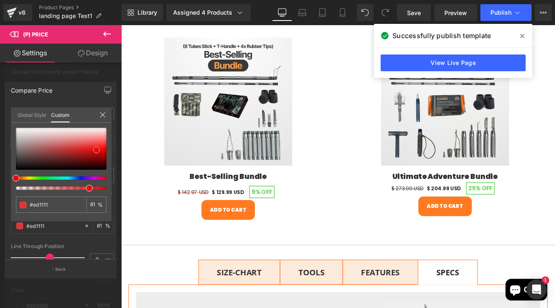
type input "#e20d0d"
type input "#e00a0a"
drag, startPoint x: 97, startPoint y: 149, endPoint x: 101, endPoint y: 151, distance: 4.3
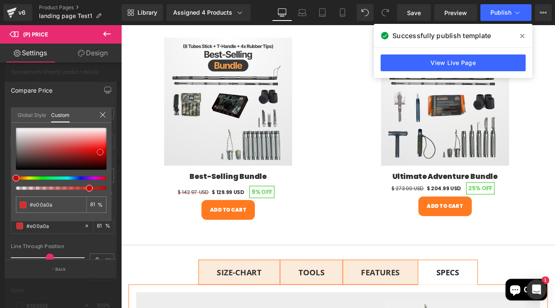
click at [101, 151] on span at bounding box center [100, 152] width 7 height 7
type input "#[DATE]"
type input "#900303"
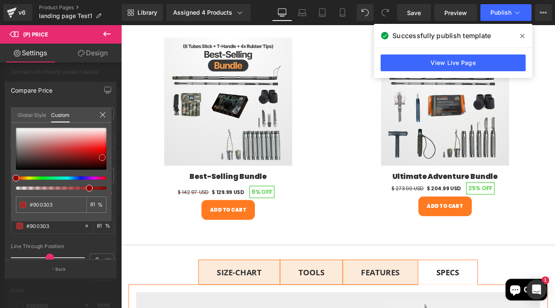
click at [102, 158] on div at bounding box center [61, 149] width 91 height 42
type input "#da0505"
click at [101, 151] on div at bounding box center [61, 149] width 91 height 42
click at [101, 149] on span at bounding box center [100, 151] width 7 height 7
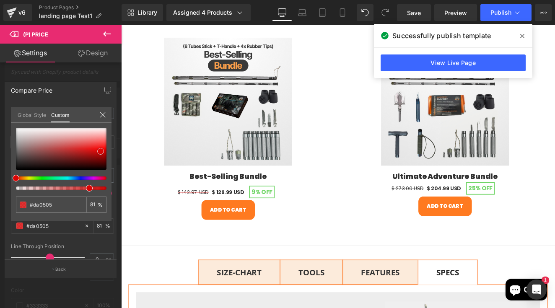
type input "#f83f3f"
click at [99, 144] on div at bounding box center [61, 149] width 91 height 42
type input "#f60808"
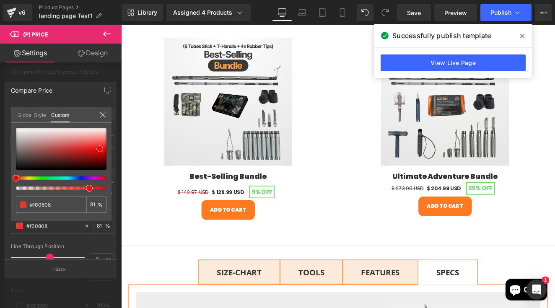
click at [100, 149] on div at bounding box center [61, 149] width 91 height 42
type input "85"
type input "91"
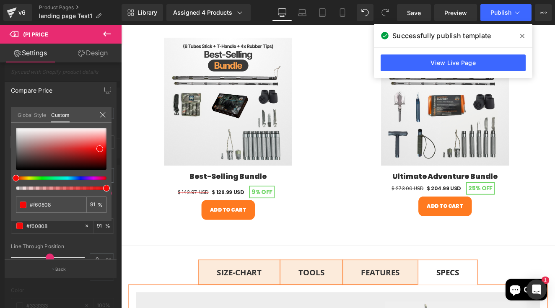
type input "96"
drag, startPoint x: 89, startPoint y: 187, endPoint x: 103, endPoint y: 187, distance: 13.8
click at [103, 187] on span at bounding box center [106, 188] width 7 height 7
type input "100"
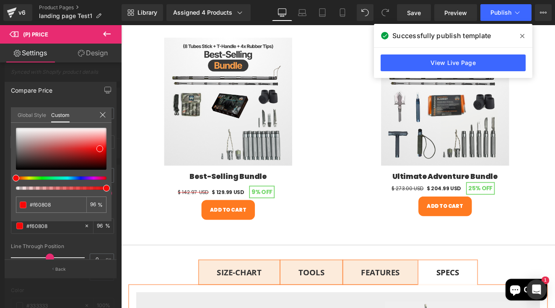
type input "100"
type input "97"
click at [101, 188] on div at bounding box center [58, 188] width 91 height 3
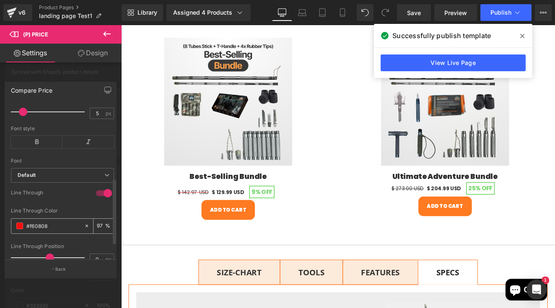
click at [36, 229] on input "#f60808" at bounding box center [53, 225] width 54 height 9
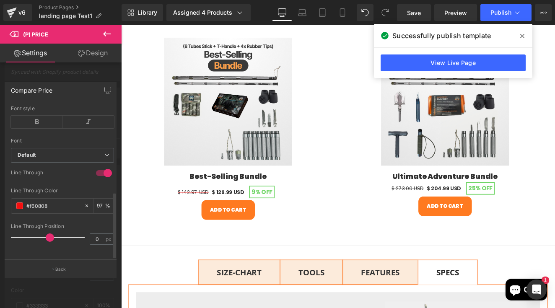
scroll to position [203, 0]
click at [94, 234] on input "0" at bounding box center [97, 239] width 15 height 10
click at [79, 223] on div "Line Through Position" at bounding box center [62, 226] width 103 height 6
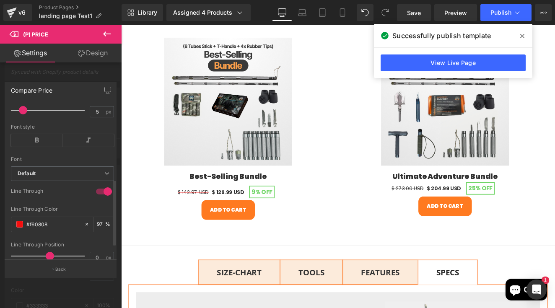
scroll to position [167, 0]
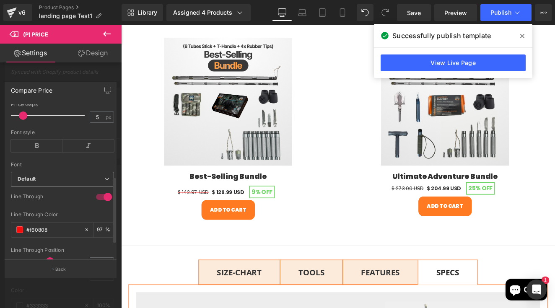
click at [63, 183] on b "Default" at bounding box center [61, 179] width 87 height 7
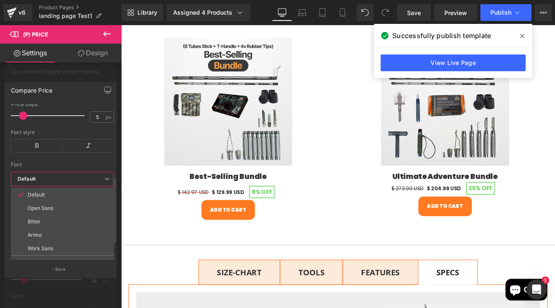
click at [65, 181] on span "Default" at bounding box center [62, 179] width 103 height 15
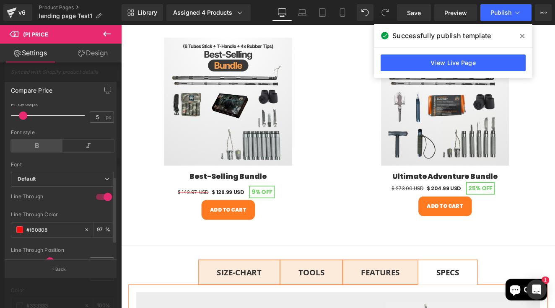
click at [48, 150] on icon at bounding box center [37, 146] width 52 height 13
click at [55, 135] on div "Font style" at bounding box center [62, 133] width 103 height 6
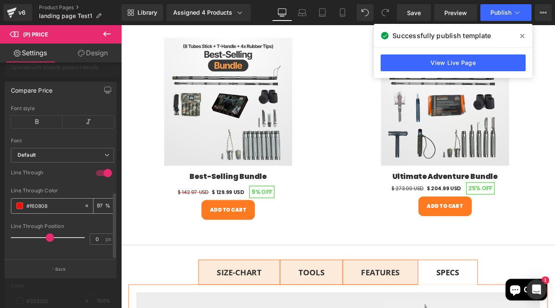
scroll to position [14, 0]
click at [47, 201] on input "#f60808" at bounding box center [53, 205] width 54 height 9
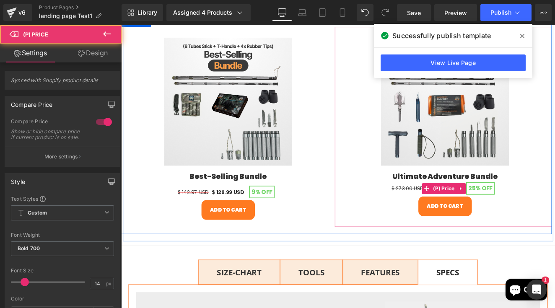
click at [497, 211] on div "$ 273.00 USD $ 204.99 USD 25% OFF (P) Price" at bounding box center [499, 216] width 249 height 11
click at [494, 210] on span "(P) Price" at bounding box center [498, 216] width 29 height 13
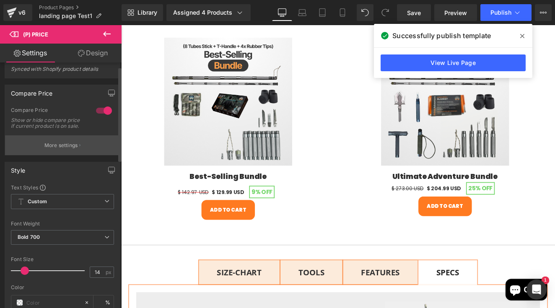
scroll to position [0, 0]
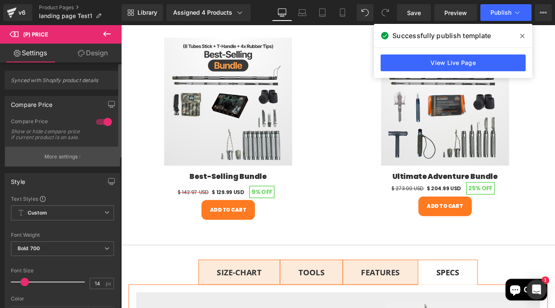
click at [57, 161] on p "More settings" at bounding box center [61, 157] width 34 height 8
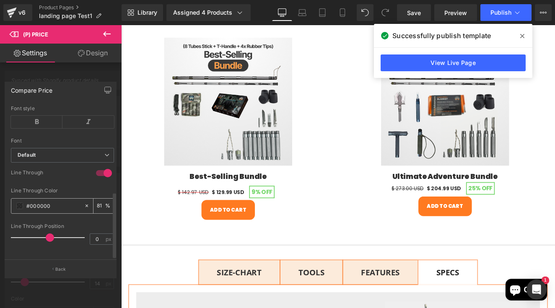
scroll to position [203, 0]
click at [34, 202] on input "#000000" at bounding box center [53, 205] width 54 height 9
paste input "f60808"
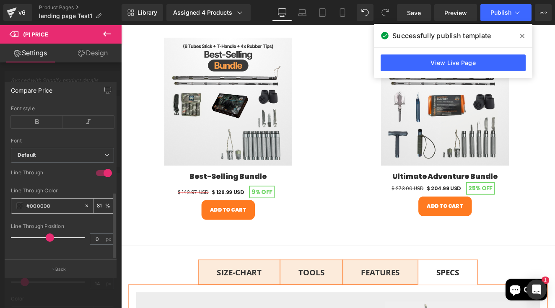
type input "#f60808"
type input "100"
type input "#f60808"
click at [65, 218] on div at bounding box center [62, 220] width 103 height 5
click at [101, 201] on input "100" at bounding box center [101, 205] width 8 height 9
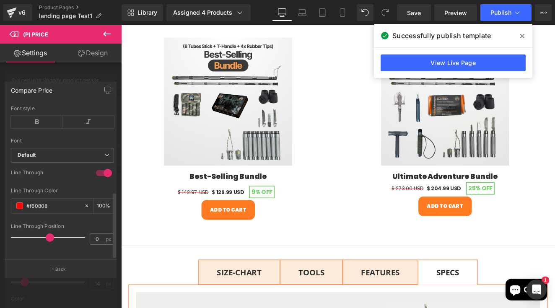
click at [91, 188] on div "Line Through Color" at bounding box center [62, 191] width 103 height 6
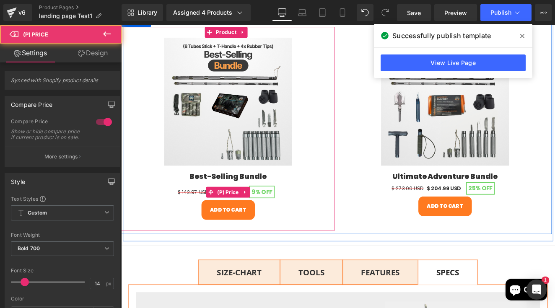
click at [236, 215] on div "$ 142.97 USD $ 129.99 USD 9% OFF (P) Price" at bounding box center [246, 220] width 249 height 11
click at [243, 214] on span "(P) Price" at bounding box center [245, 220] width 29 height 13
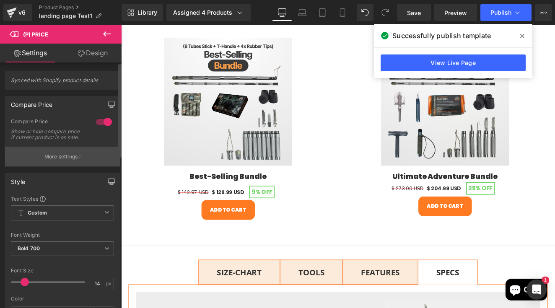
scroll to position [0, 0]
click at [70, 161] on p "More settings" at bounding box center [61, 157] width 34 height 8
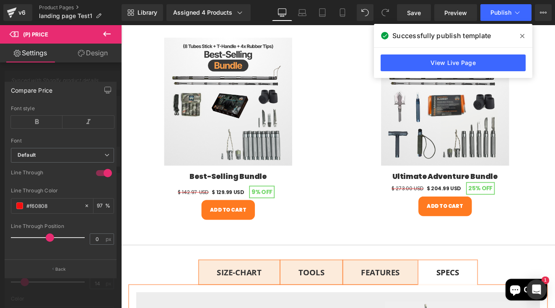
scroll to position [203, 0]
click at [97, 201] on input "97" at bounding box center [101, 205] width 8 height 9
click at [68, 201] on input "#f60808" at bounding box center [53, 205] width 54 height 9
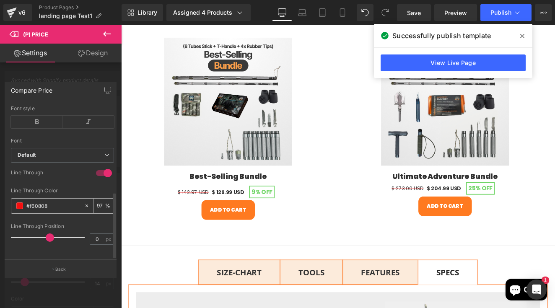
click at [29, 201] on input "#f60808" at bounding box center [53, 205] width 54 height 9
click at [14, 199] on div "#f60808" at bounding box center [47, 206] width 73 height 15
click at [16, 202] on span at bounding box center [19, 205] width 7 height 7
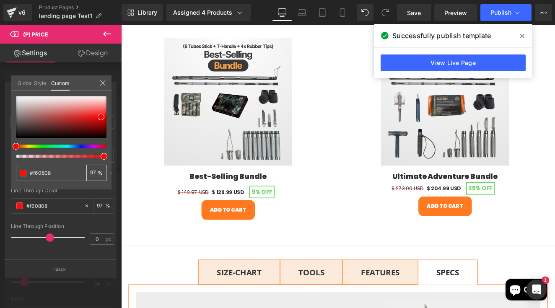
click at [93, 171] on input "97" at bounding box center [94, 173] width 8 height 6
type input "100"
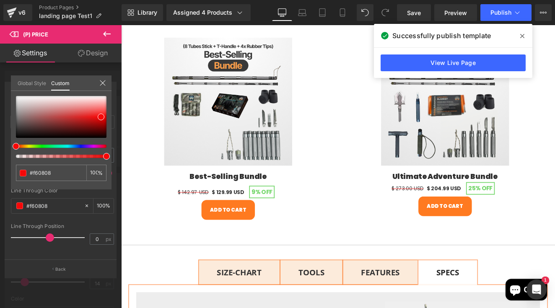
drag, startPoint x: 103, startPoint y: 158, endPoint x: 117, endPoint y: 158, distance: 13.4
click at [117, 158] on div "Compare Price Text Styles Custom Custom Setup Global Style Custom Setup Global …" at bounding box center [61, 176] width 122 height 202
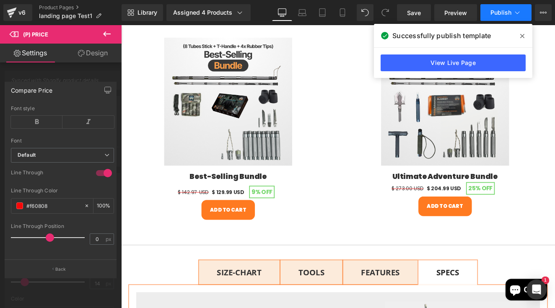
click at [494, 8] on button "Publish" at bounding box center [505, 12] width 51 height 17
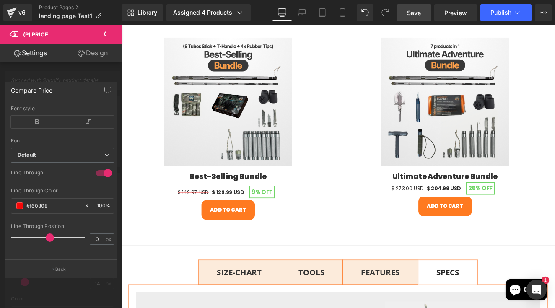
click at [416, 13] on span "Save" at bounding box center [414, 12] width 14 height 9
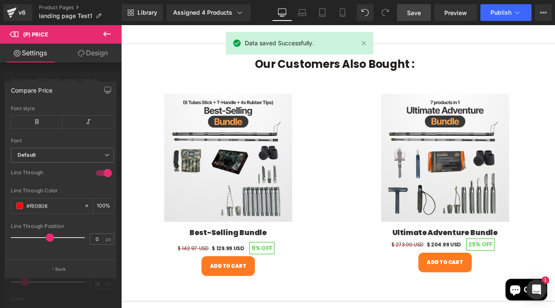
scroll to position [617, 0]
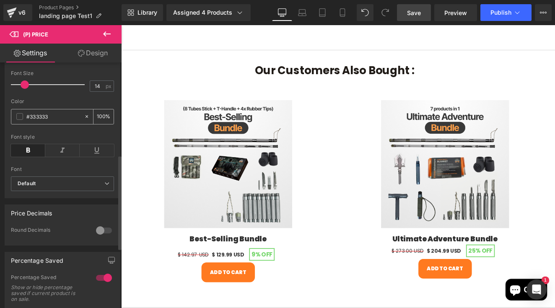
scroll to position [258, 0]
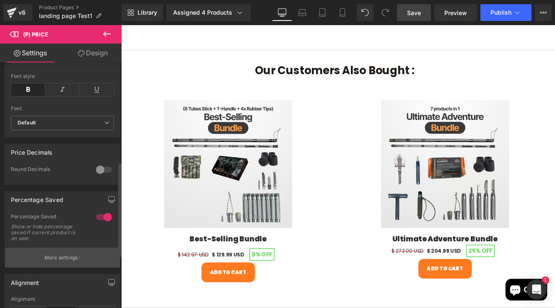
click at [60, 257] on button "More settings" at bounding box center [62, 258] width 115 height 20
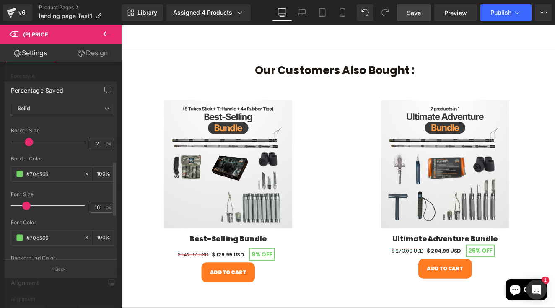
scroll to position [158, 0]
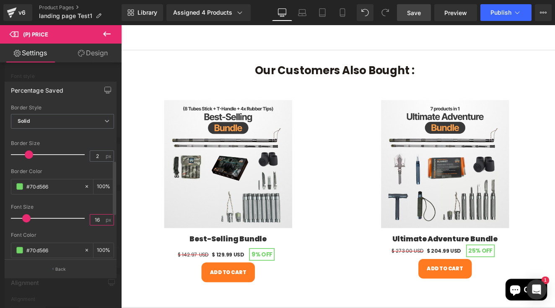
click at [91, 219] on input "16" at bounding box center [97, 220] width 15 height 10
type input "14"
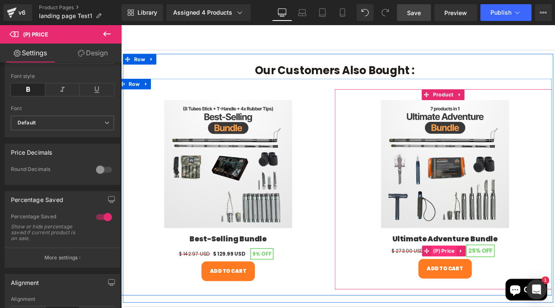
click at [495, 283] on span "(P) Price" at bounding box center [498, 289] width 29 height 13
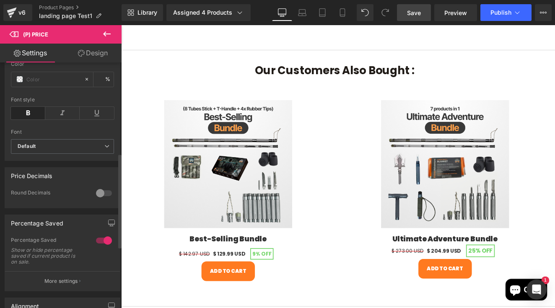
scroll to position [236, 0]
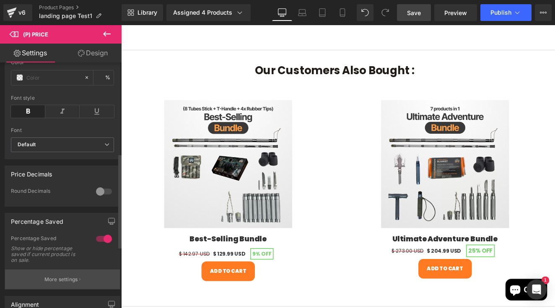
click at [69, 283] on p "More settings" at bounding box center [61, 280] width 34 height 8
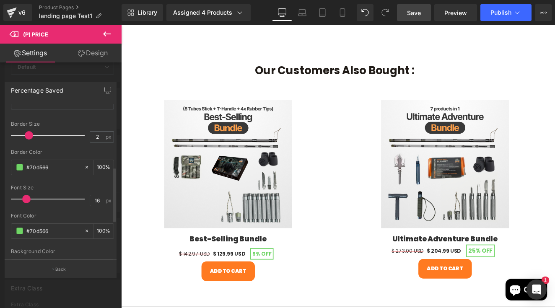
scroll to position [182, 0]
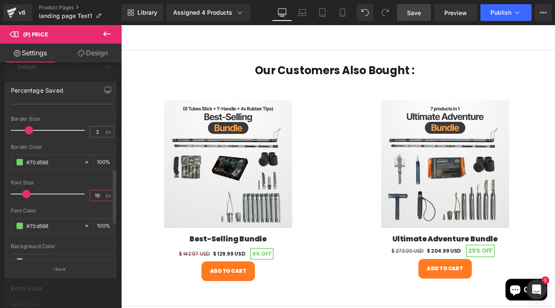
click at [93, 196] on input "16" at bounding box center [97, 195] width 15 height 10
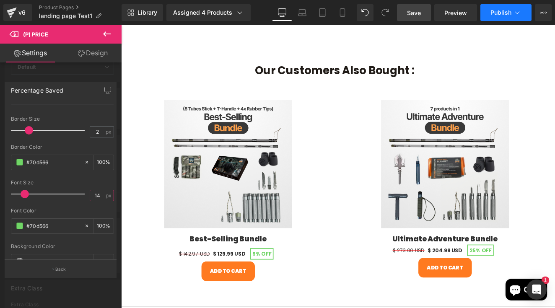
type input "14"
click at [497, 13] on span "Publish" at bounding box center [500, 12] width 21 height 7
click at [412, 12] on span "Save" at bounding box center [414, 12] width 14 height 9
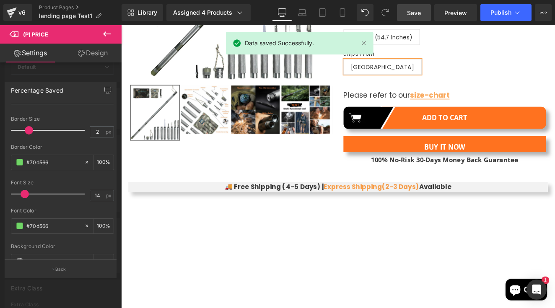
scroll to position [0, 0]
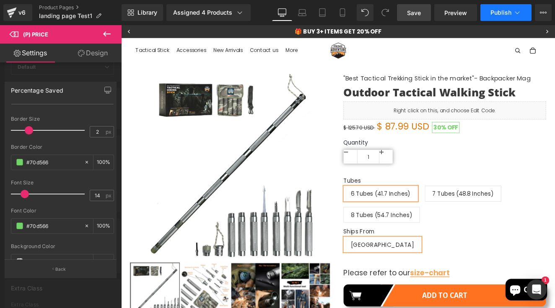
click at [503, 15] on span "Publish" at bounding box center [500, 12] width 21 height 7
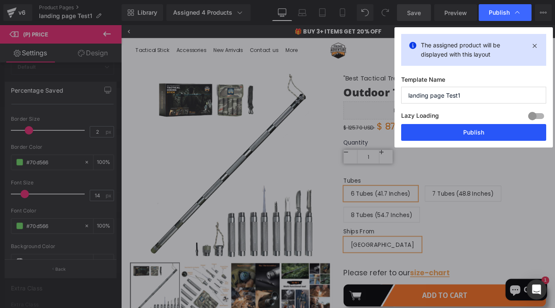
click at [455, 133] on button "Publish" at bounding box center [473, 132] width 145 height 17
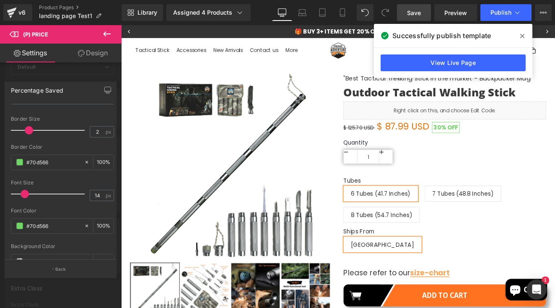
click at [519, 37] on span at bounding box center [522, 35] width 13 height 13
